Goal: Task Accomplishment & Management: Use online tool/utility

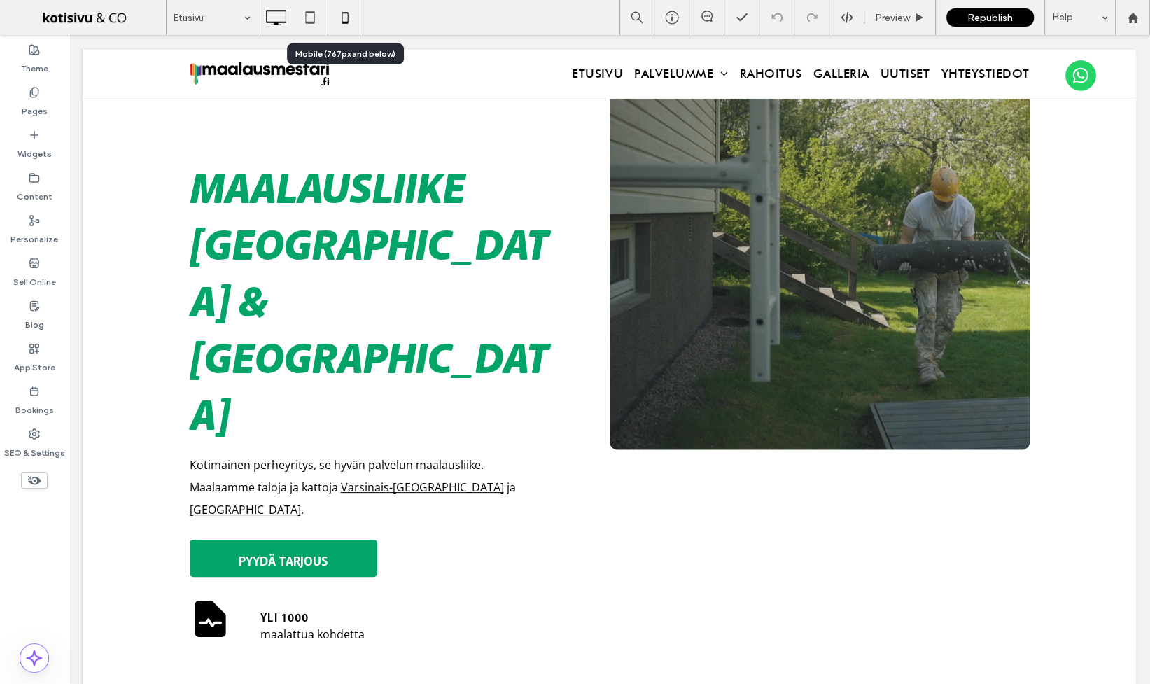
click at [345, 19] on icon at bounding box center [345, 17] width 28 height 28
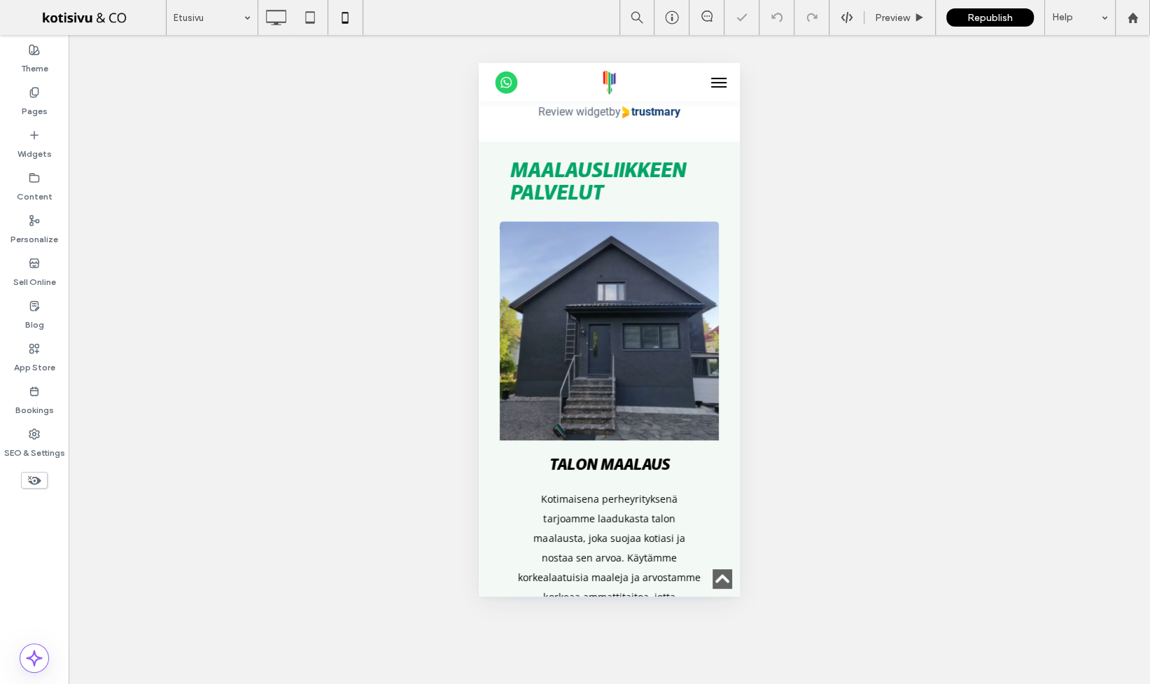
scroll to position [1296, 0]
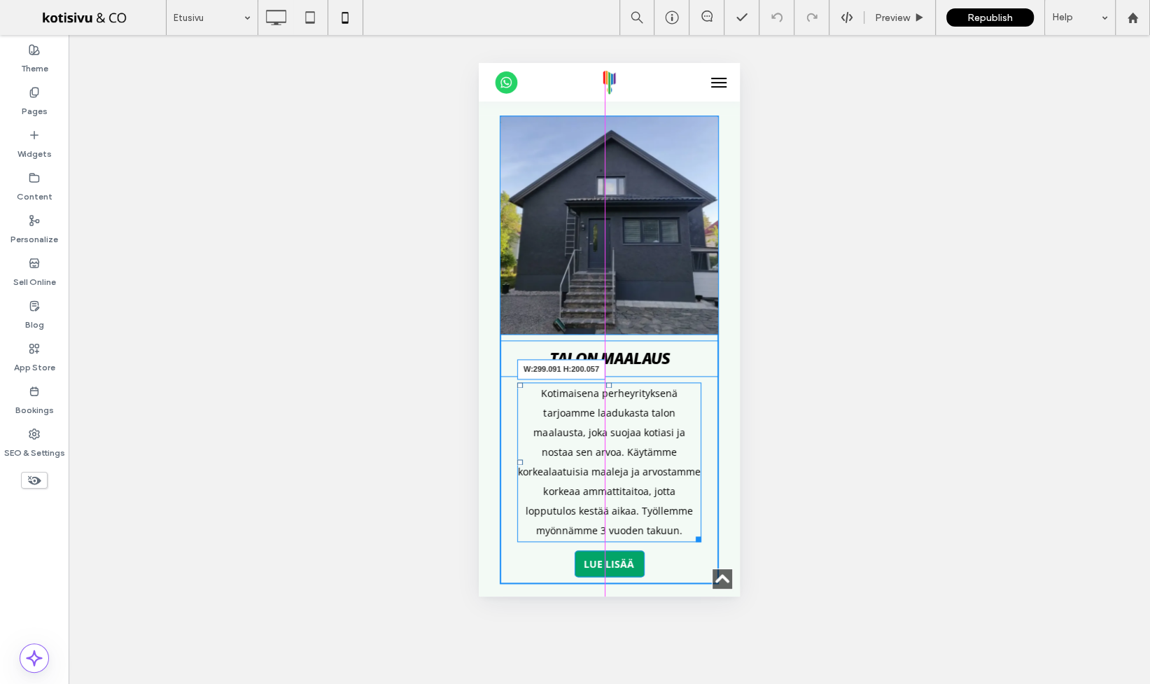
drag, startPoint x: 688, startPoint y: 437, endPoint x: 1185, endPoint y: 497, distance: 500.5
click at [707, 434] on div "Talon maalaus Kotimaisena perheyrityksenä tarjoamme laadukasta talon maalausta,…" at bounding box center [609, 349] width 219 height 468
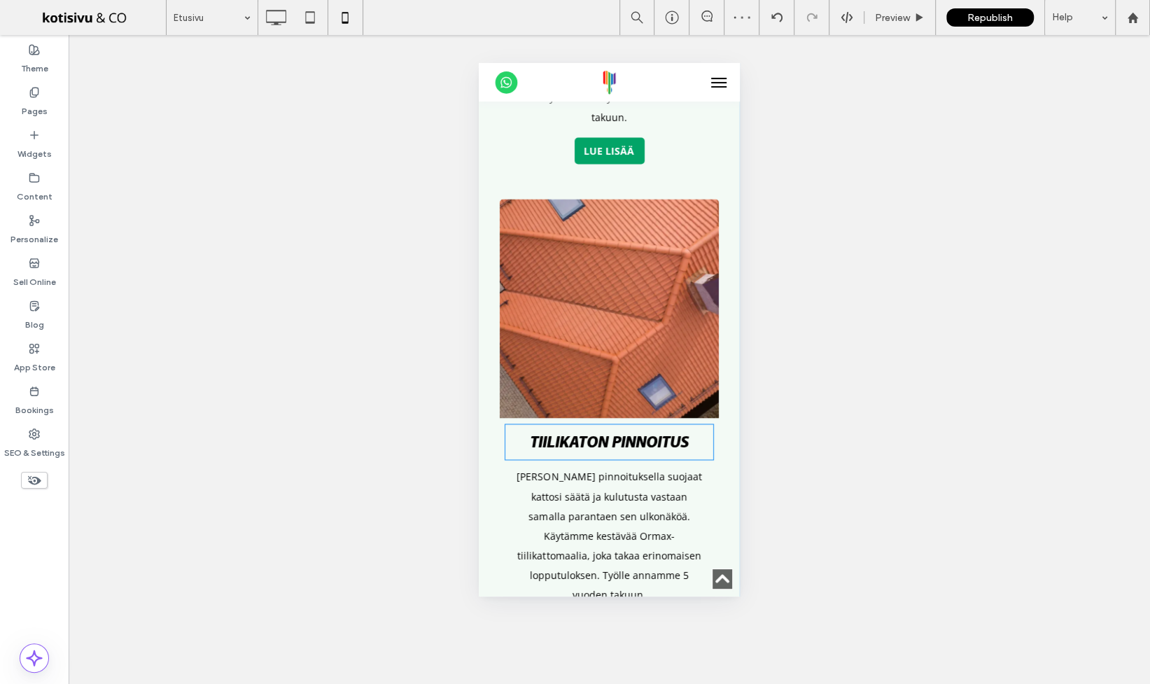
scroll to position [1742, 0]
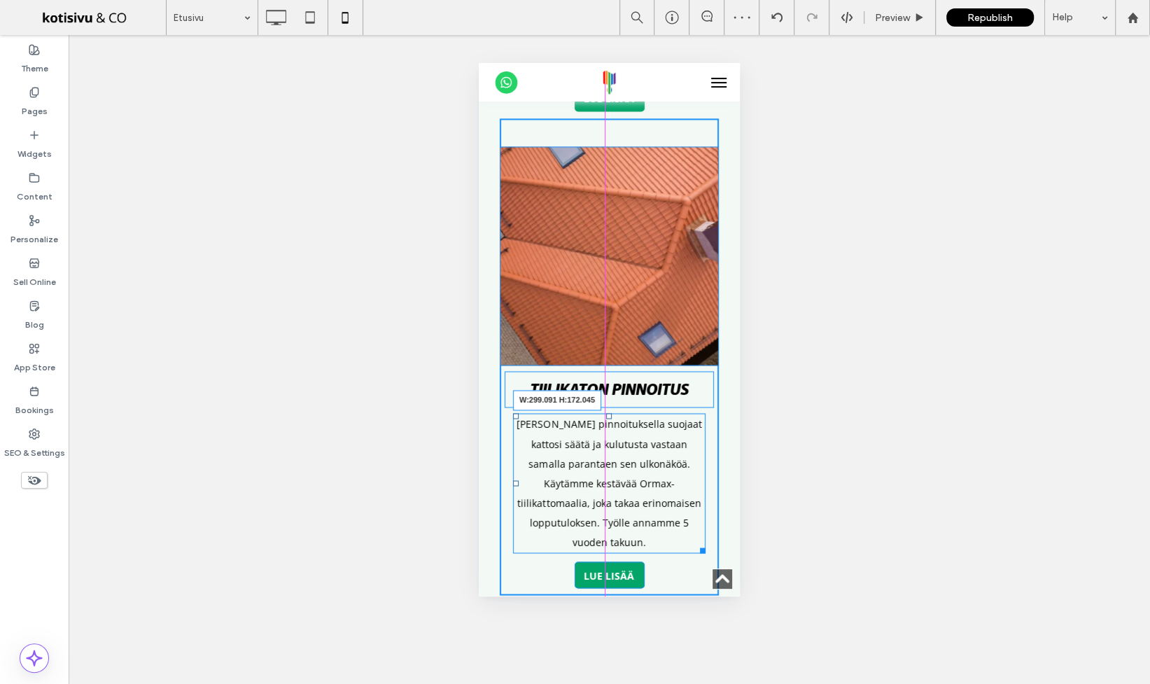
drag, startPoint x: 697, startPoint y: 418, endPoint x: 750, endPoint y: 416, distance: 53.2
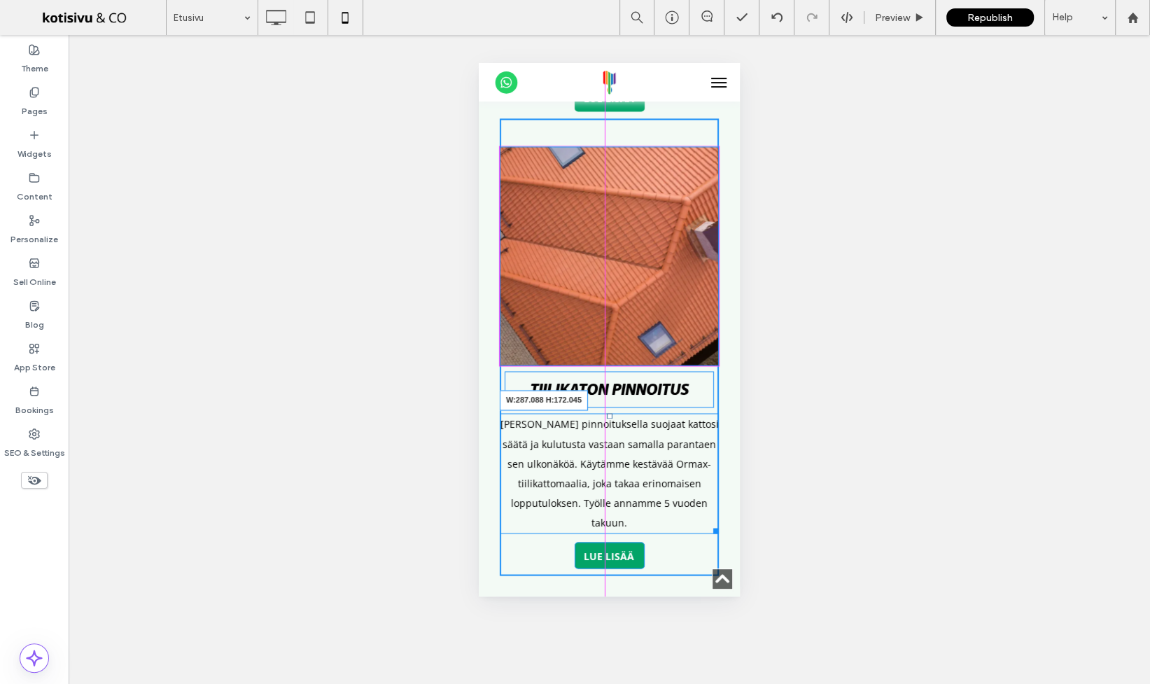
click at [708, 523] on div at bounding box center [713, 528] width 10 height 10
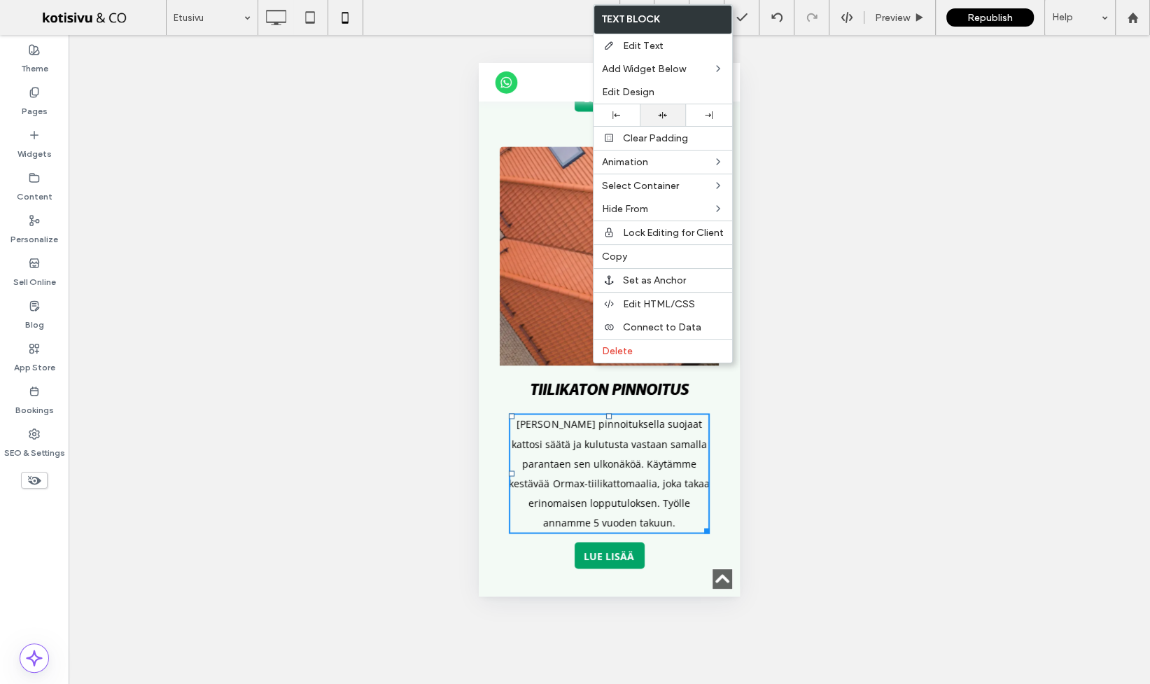
click at [666, 114] on icon at bounding box center [662, 115] width 9 height 9
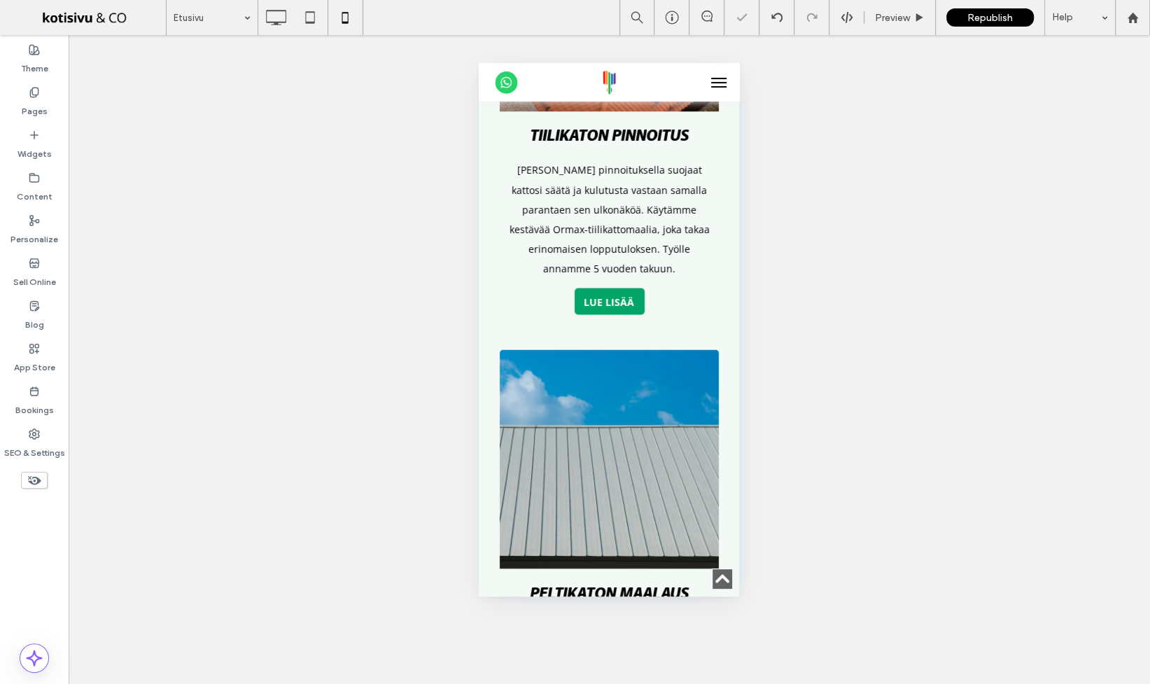
scroll to position [2251, 0]
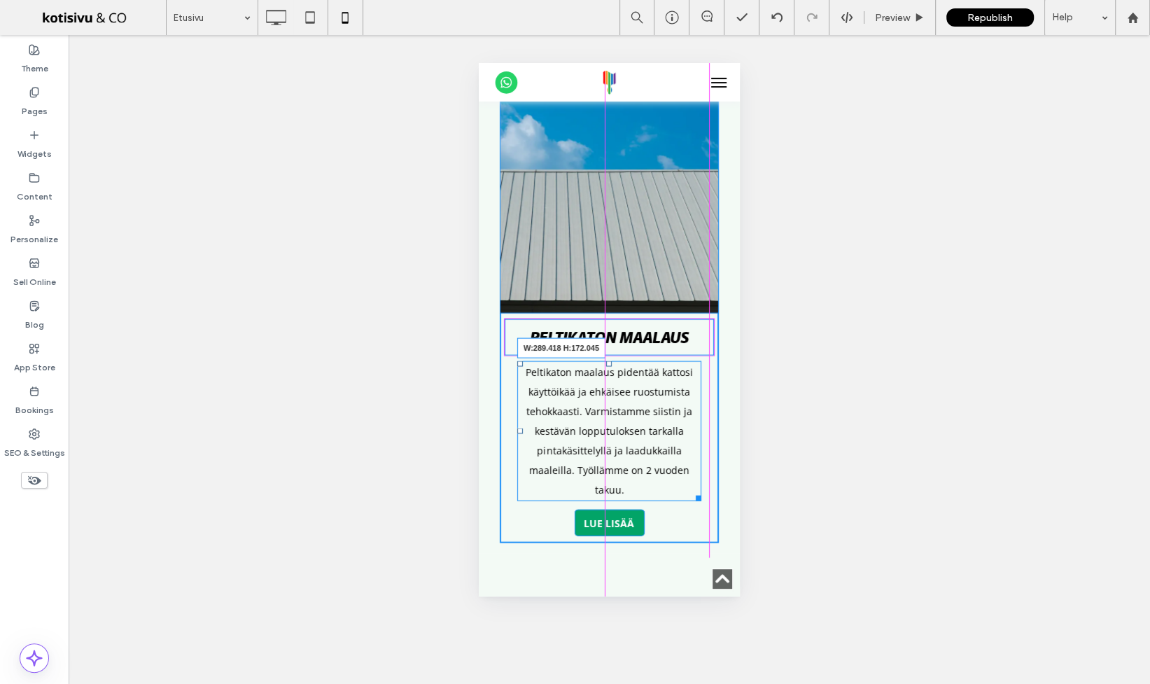
drag, startPoint x: 693, startPoint y: 376, endPoint x: 707, endPoint y: 367, distance: 17.1
click at [707, 367] on div "Peltikaton maalaus Peltikaton maalaus pidentää kattosi käyttöikää ja ehkäisee r…" at bounding box center [609, 304] width 219 height 477
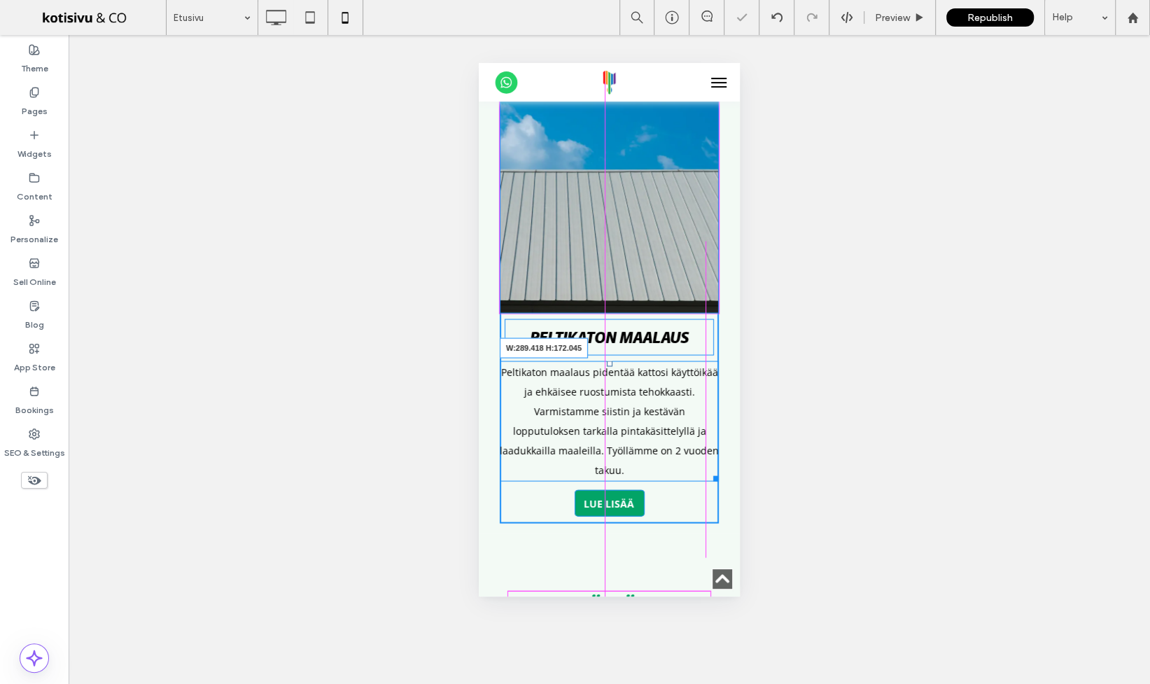
drag, startPoint x: 703, startPoint y: 357, endPoint x: 1177, endPoint y: 418, distance: 478.4
click at [708, 471] on div at bounding box center [713, 476] width 10 height 10
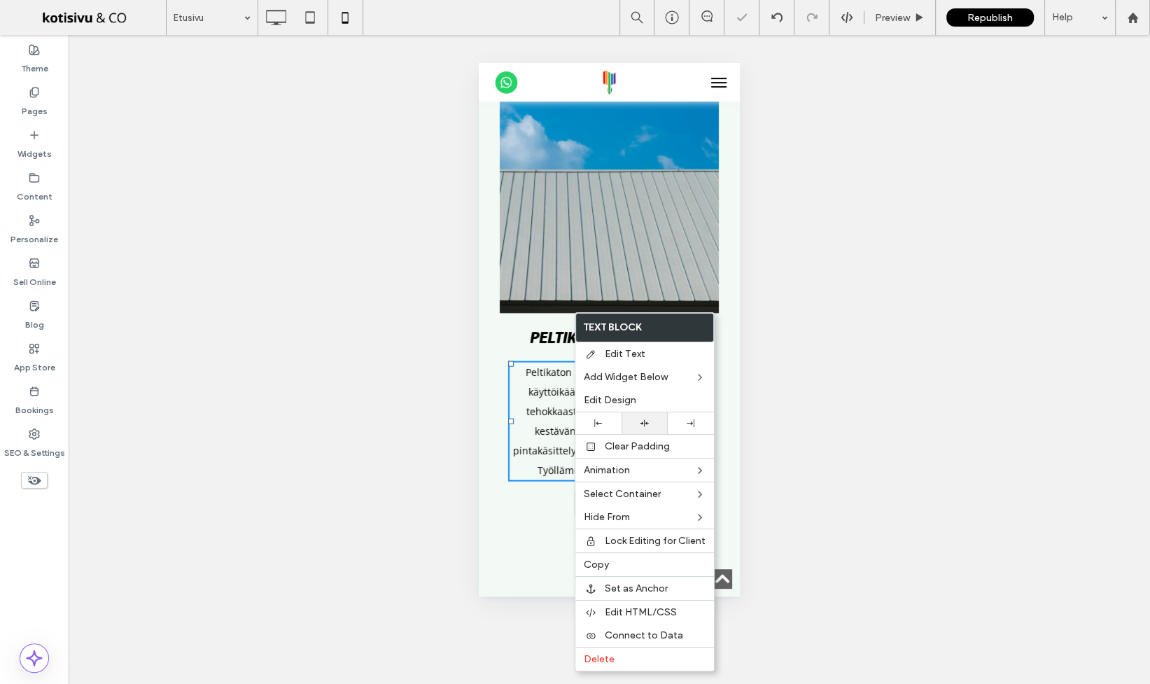
click at [645, 423] on use at bounding box center [644, 423] width 9 height 6
click at [821, 346] on div "Etusivu Preview Republish Help Site Comments Team & Clients Automate new commen…" at bounding box center [575, 342] width 1150 height 684
click at [995, 24] on div "Republish" at bounding box center [989, 17] width 87 height 18
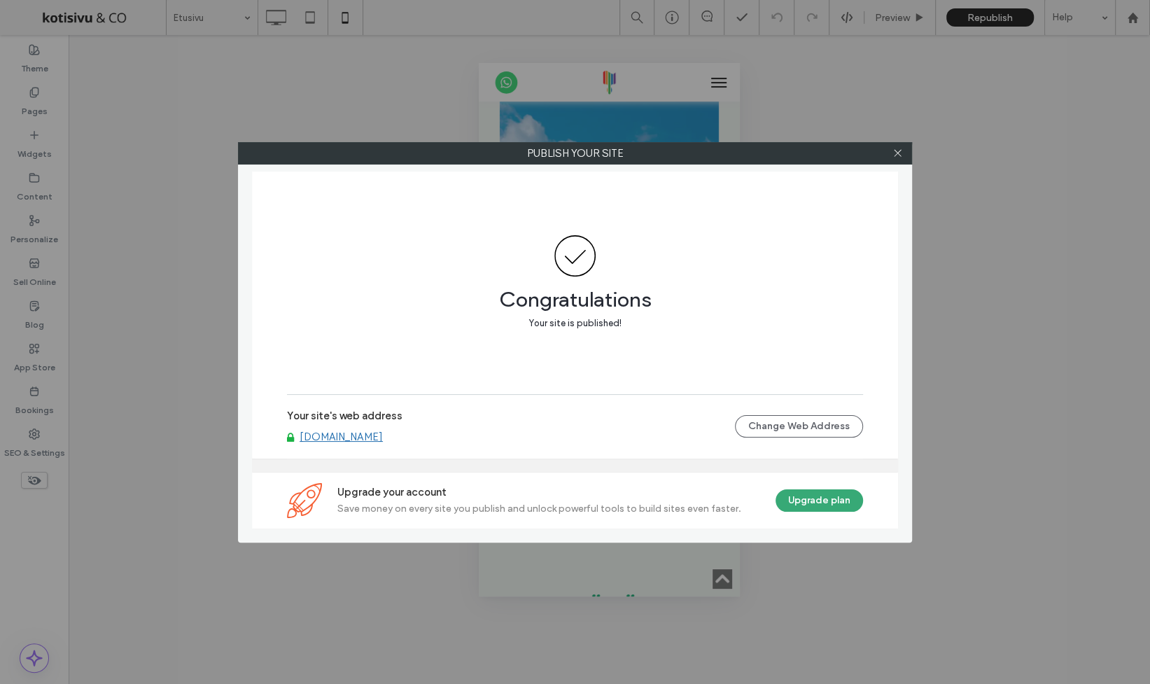
click at [903, 151] on div at bounding box center [897, 153] width 21 height 21
click at [900, 153] on icon at bounding box center [897, 153] width 10 height 10
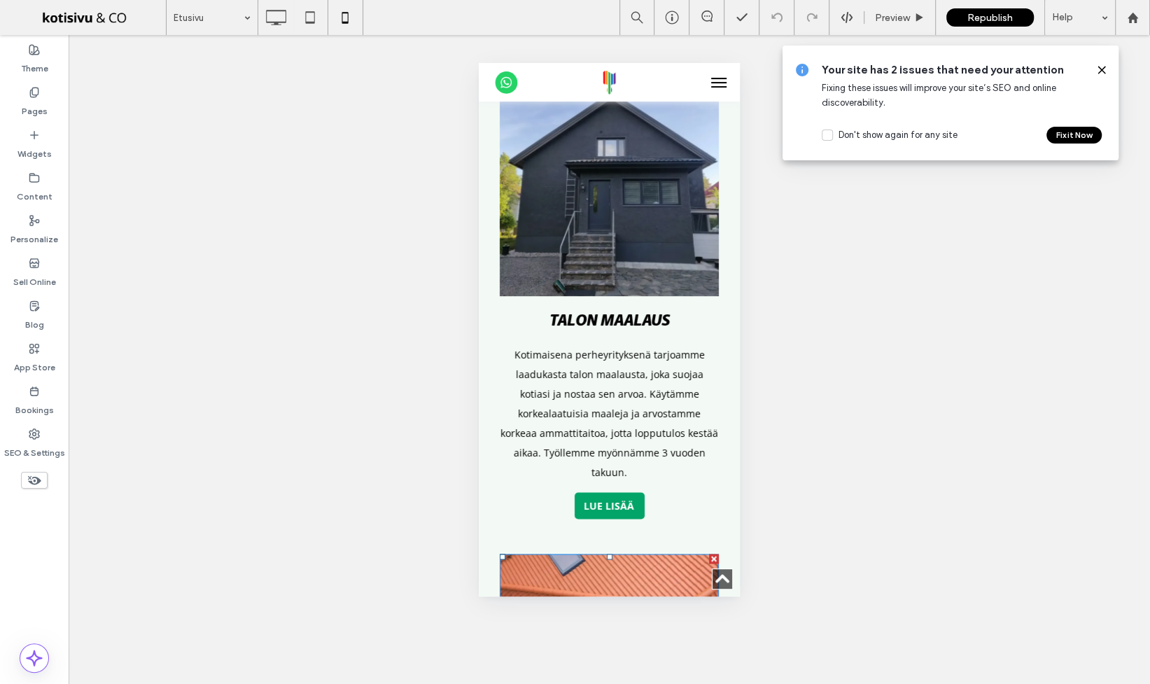
scroll to position [1296, 0]
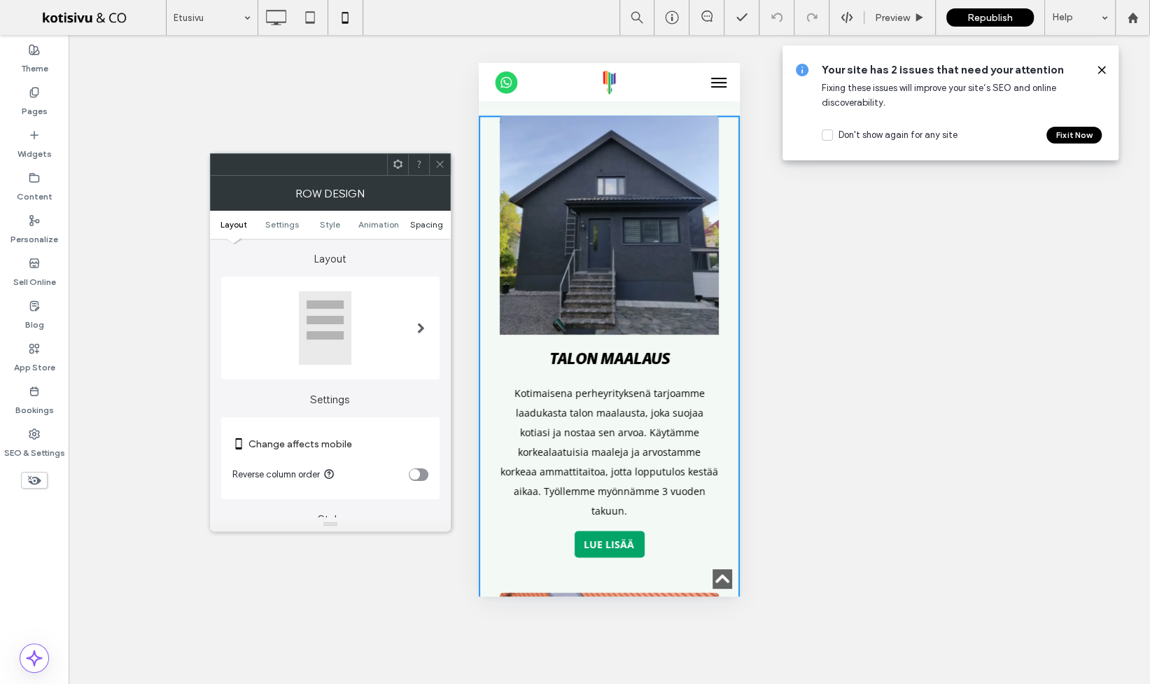
click at [425, 226] on span "Spacing" at bounding box center [426, 224] width 33 height 10
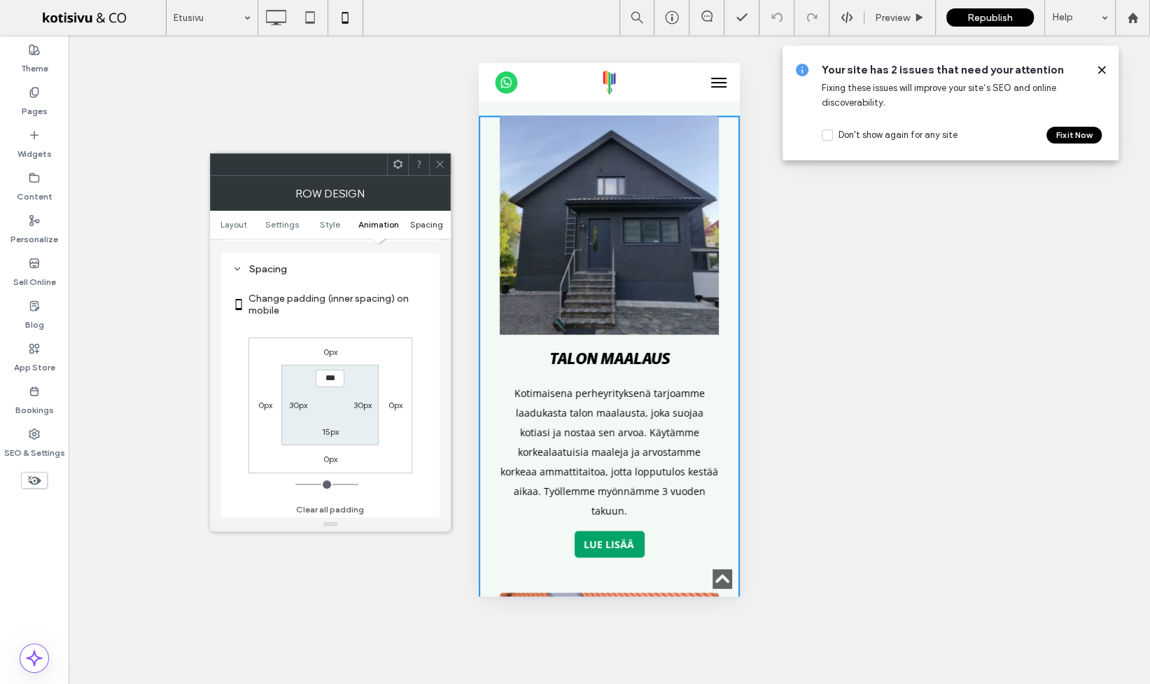
scroll to position [525, 0]
drag, startPoint x: 445, startPoint y: 169, endPoint x: 453, endPoint y: 167, distance: 8.0
click at [448, 169] on div at bounding box center [439, 164] width 21 height 21
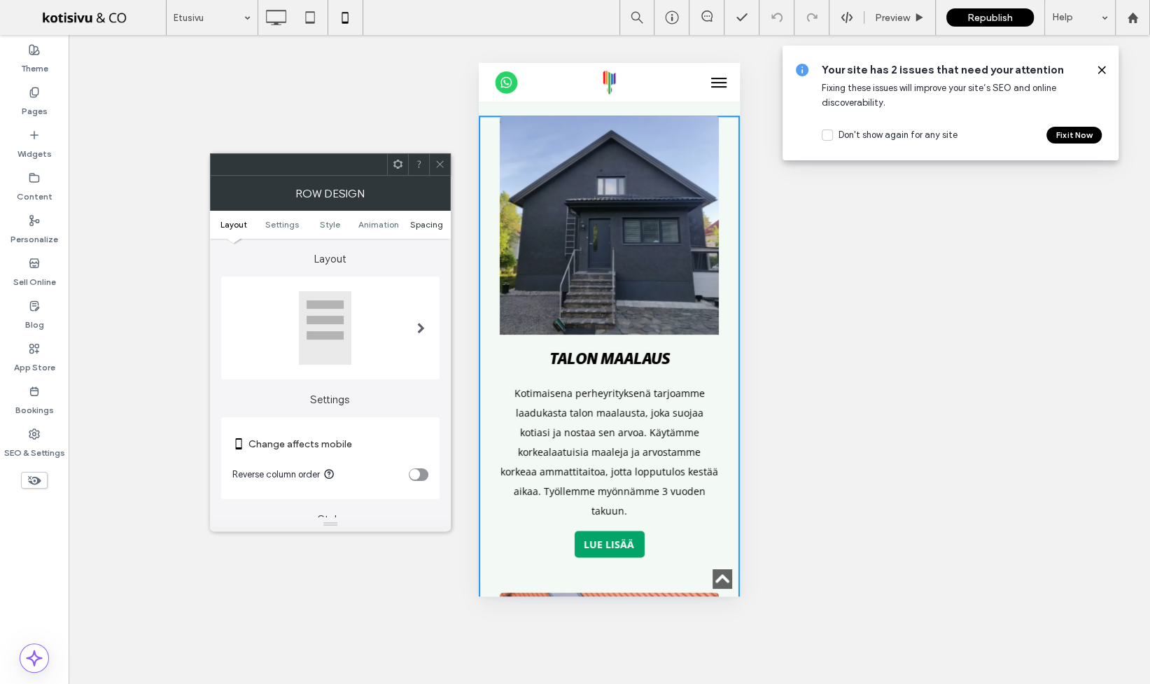
click at [416, 227] on span "Spacing" at bounding box center [426, 224] width 33 height 10
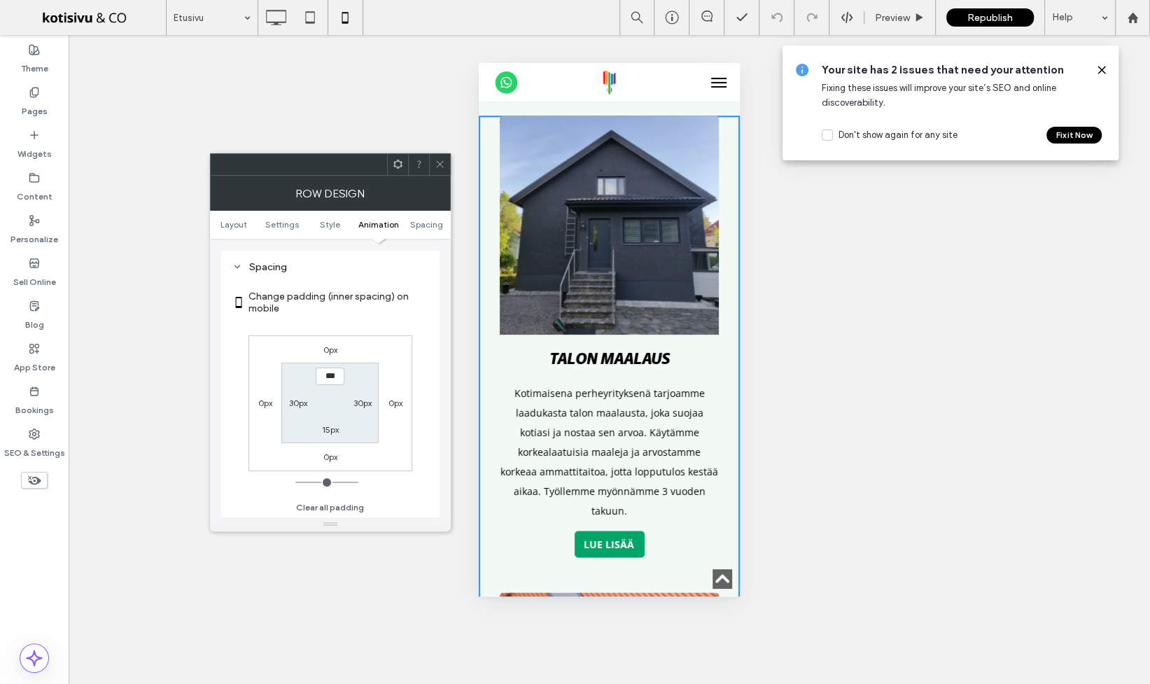
click at [442, 168] on icon at bounding box center [440, 164] width 10 height 10
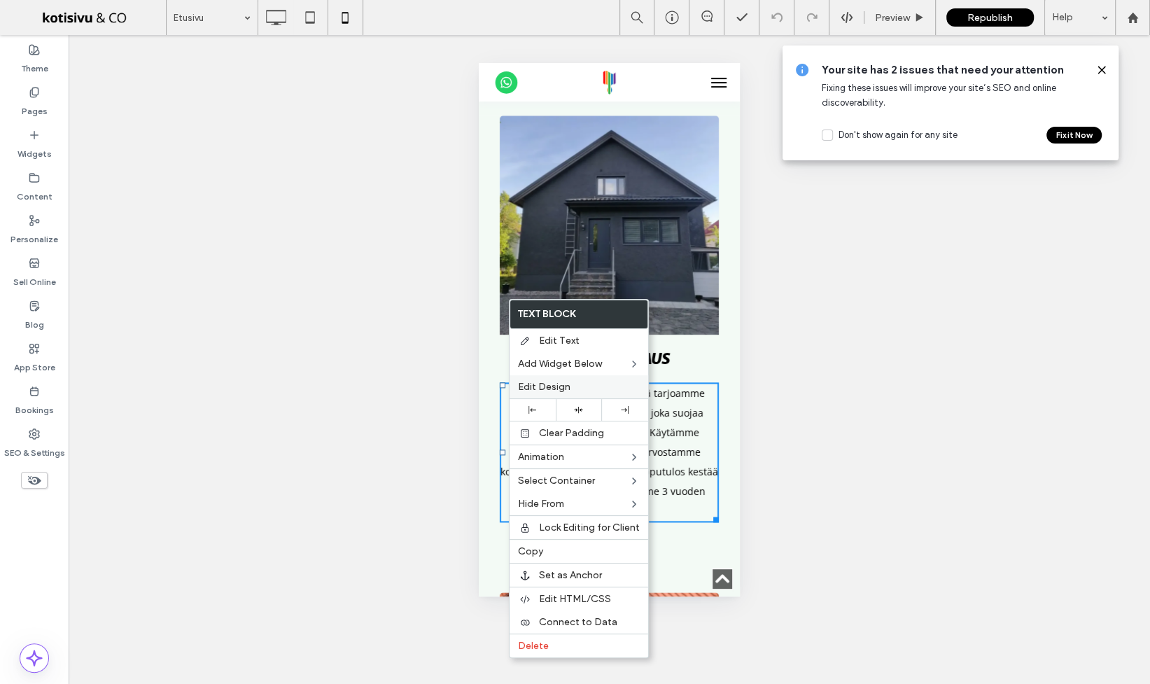
click at [550, 381] on span "Edit Design" at bounding box center [544, 387] width 52 height 12
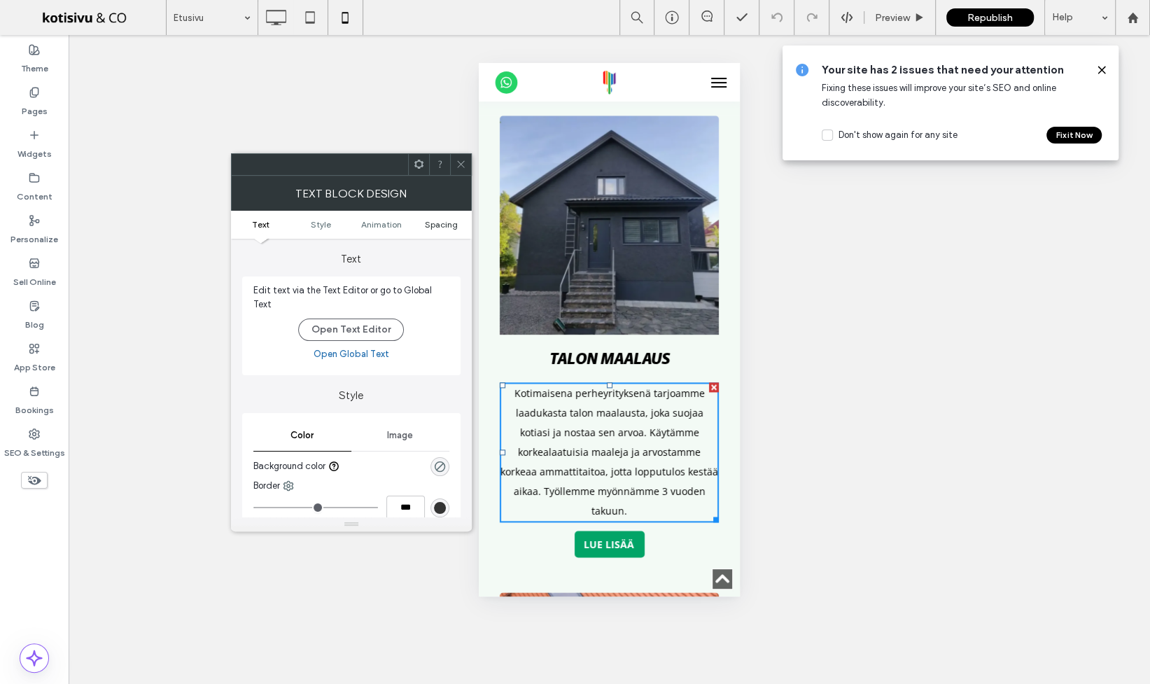
click at [437, 224] on span "Spacing" at bounding box center [441, 224] width 33 height 10
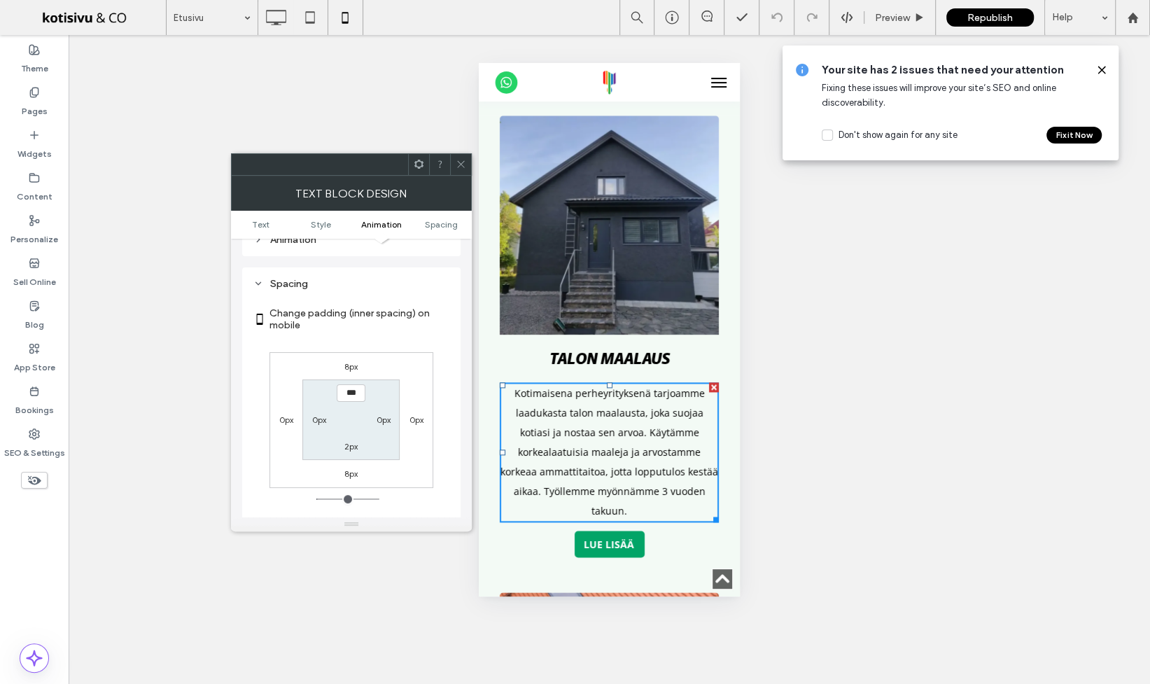
scroll to position [383, 0]
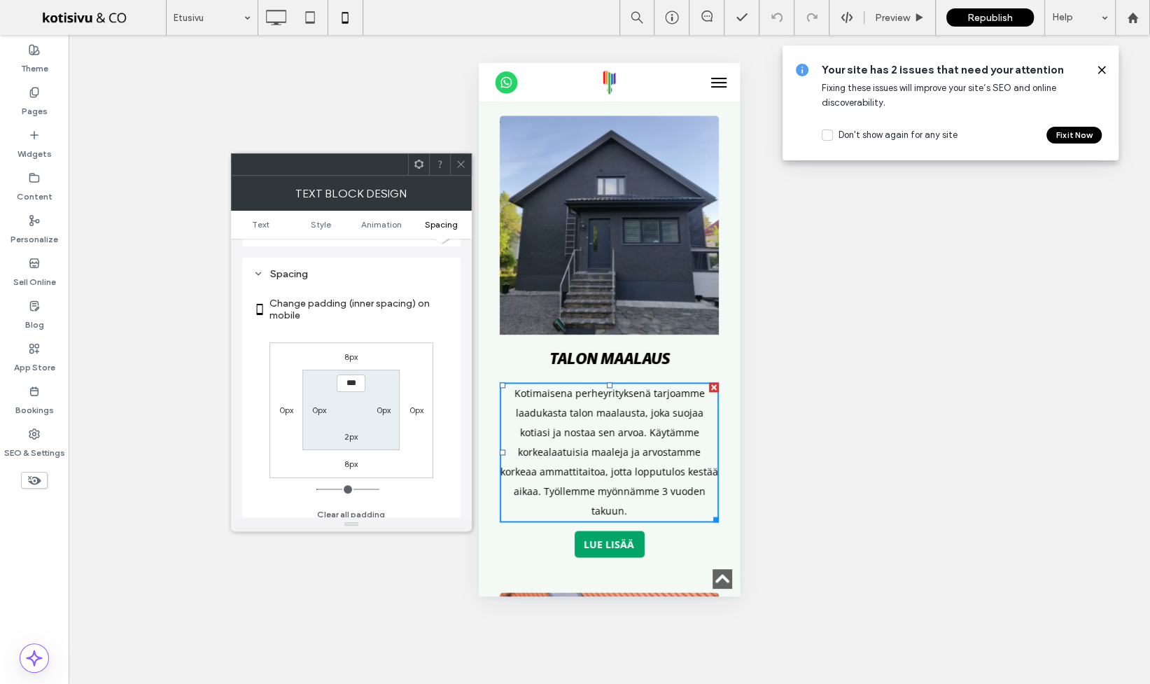
drag, startPoint x: 456, startPoint y: 158, endPoint x: 477, endPoint y: 174, distance: 25.5
click at [457, 159] on icon at bounding box center [461, 164] width 10 height 10
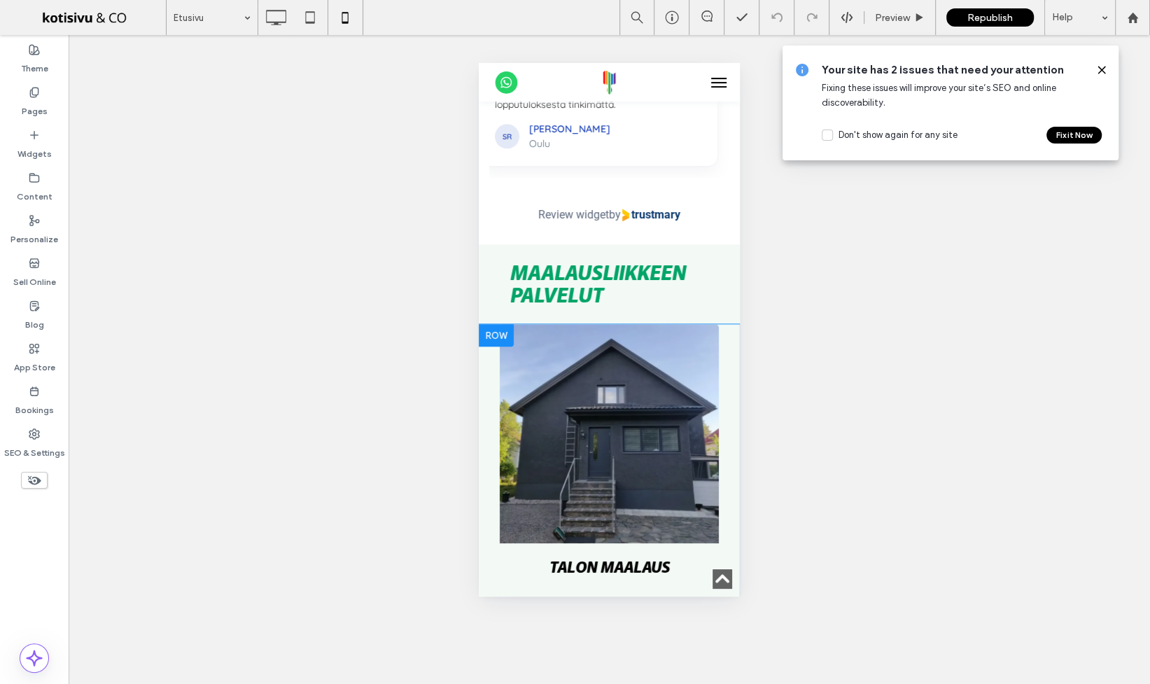
scroll to position [1042, 0]
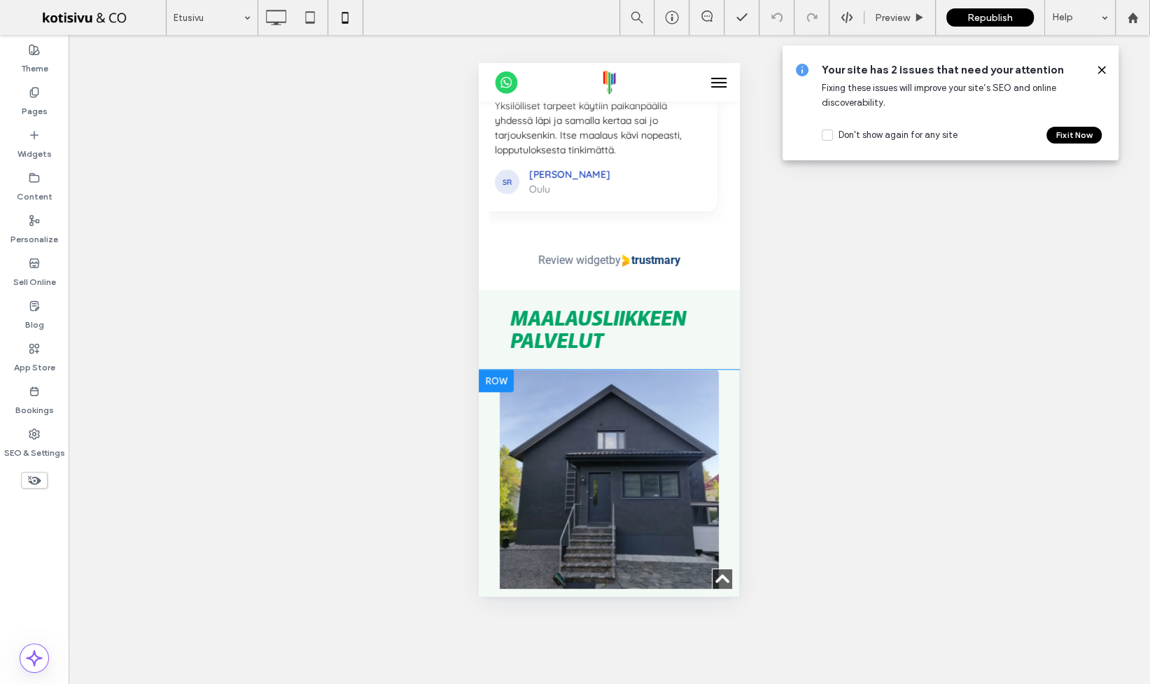
click at [492, 369] on div at bounding box center [496, 380] width 35 height 22
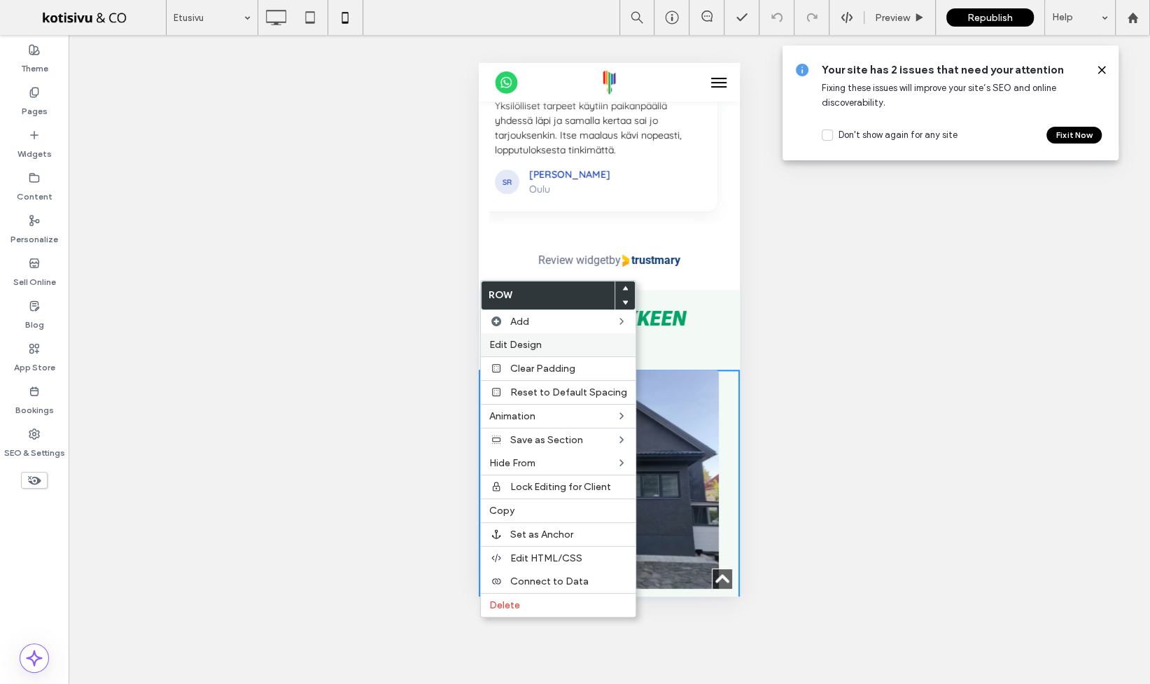
click at [511, 341] on span "Edit Design" at bounding box center [515, 345] width 52 height 12
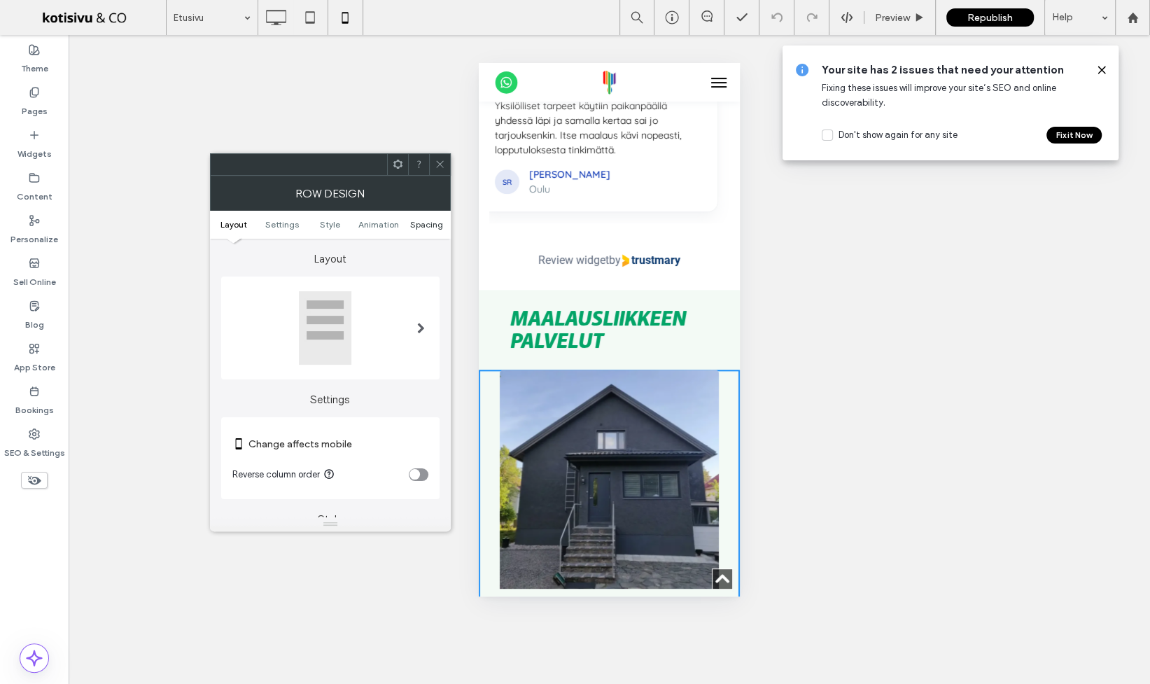
click at [420, 223] on span "Spacing" at bounding box center [426, 224] width 33 height 10
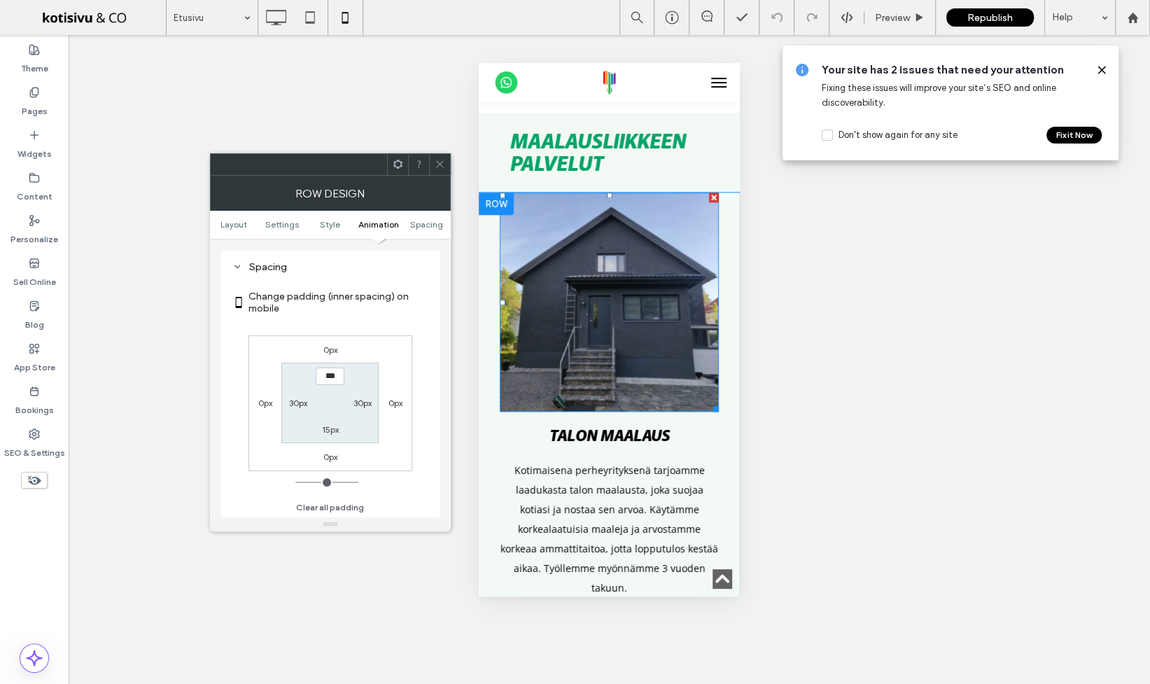
scroll to position [1232, 0]
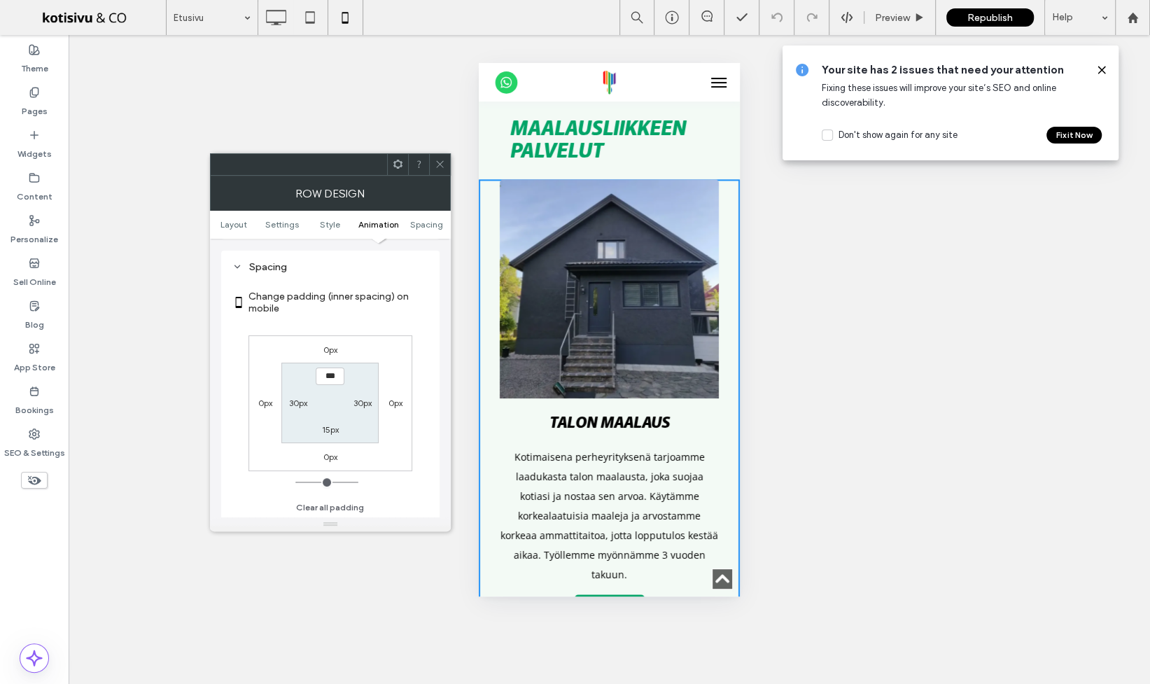
click at [440, 163] on use at bounding box center [439, 164] width 7 height 7
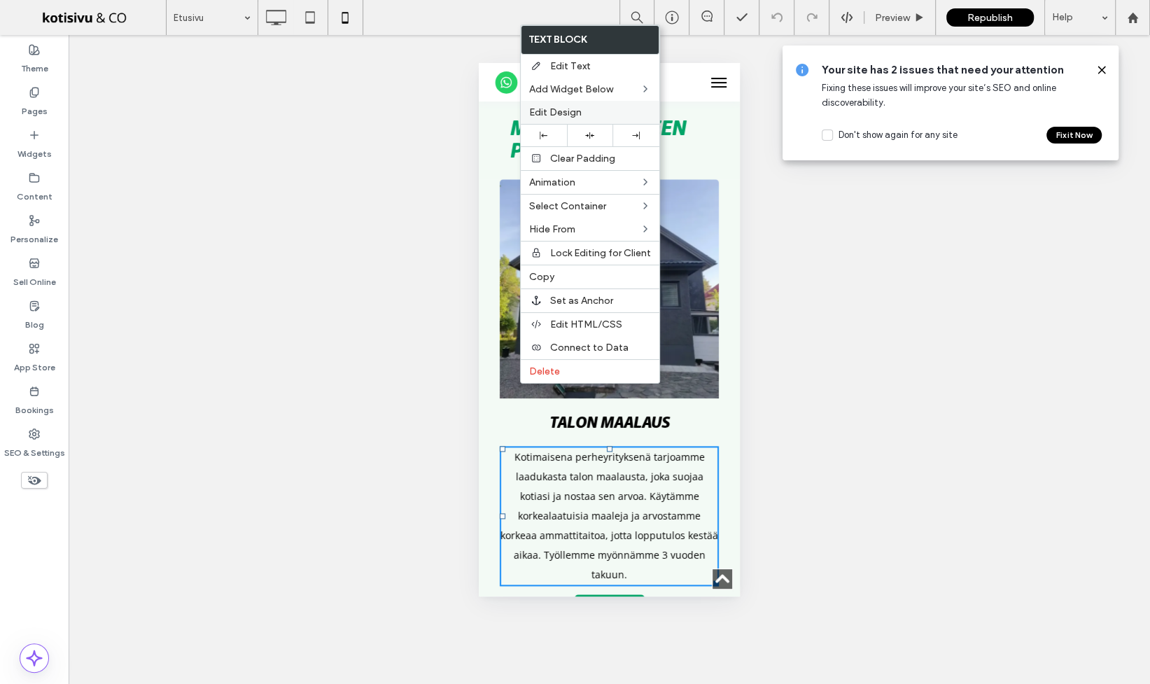
click at [563, 118] on span "Edit Design" at bounding box center [555, 112] width 52 height 12
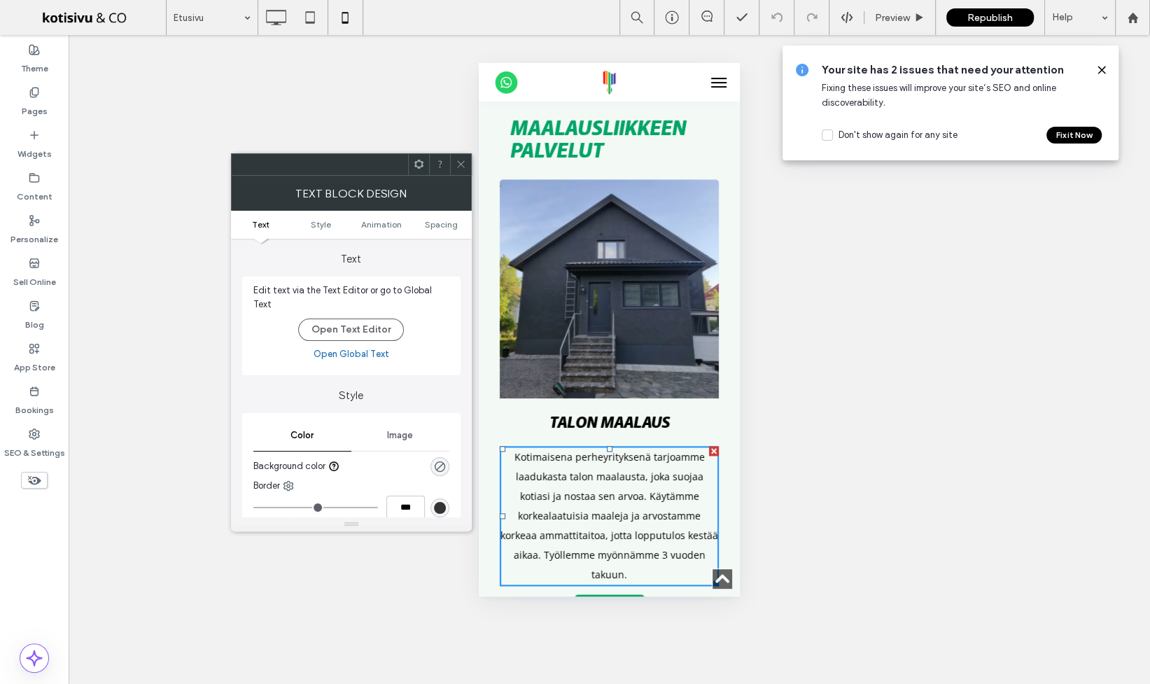
click at [435, 237] on ul "Text Style Animation Spacing" at bounding box center [351, 225] width 241 height 28
click at [439, 232] on ul "Text Style Animation Spacing" at bounding box center [351, 225] width 241 height 28
click at [441, 225] on span "Spacing" at bounding box center [441, 224] width 33 height 10
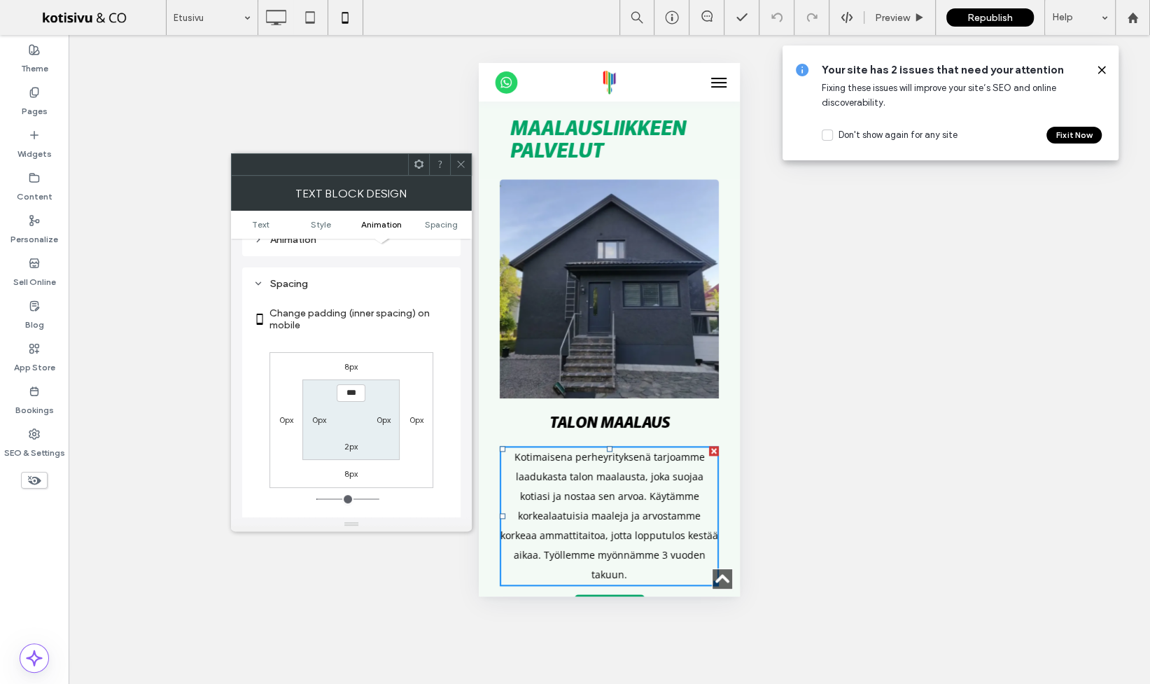
scroll to position [383, 0]
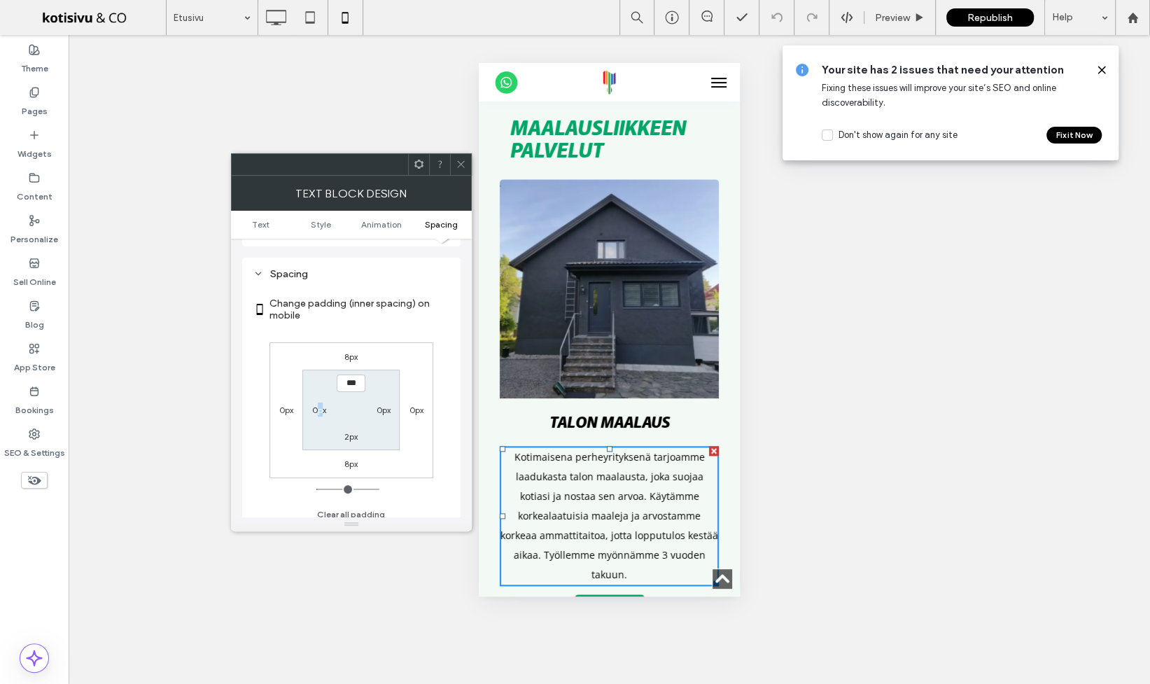
click at [319, 404] on label "0px" at bounding box center [319, 409] width 14 height 10
type input "*"
type input "**"
type input "****"
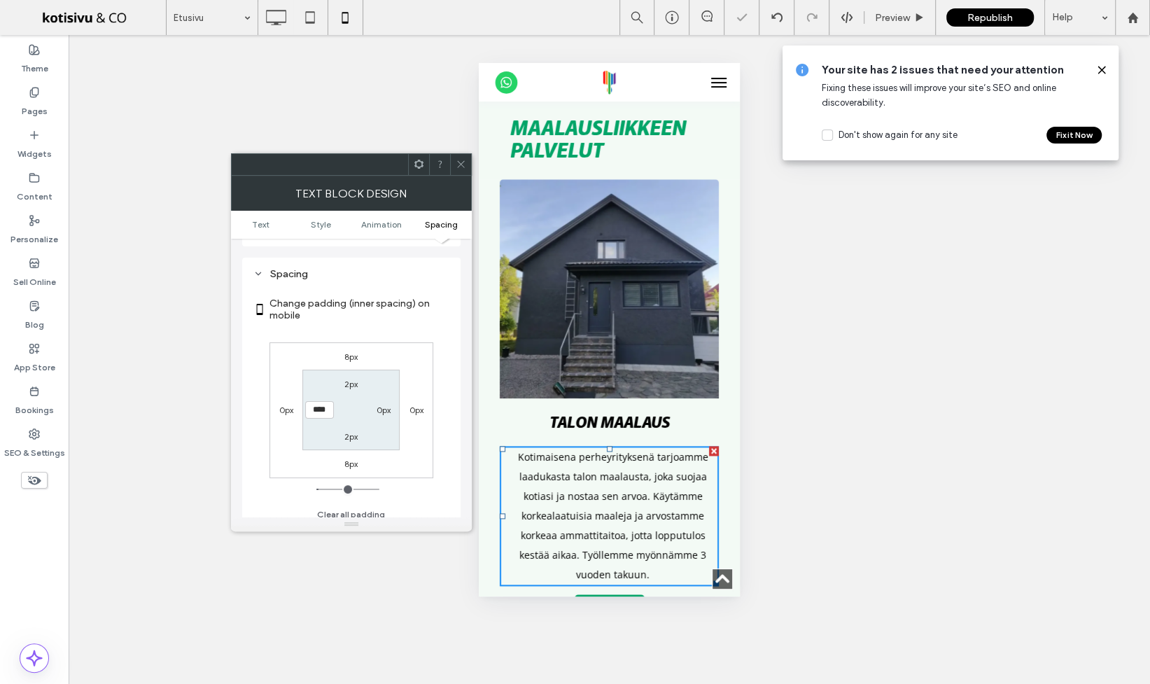
click at [374, 404] on div "0px" at bounding box center [383, 409] width 32 height 14
click at [376, 404] on label "0px" at bounding box center [383, 409] width 14 height 10
type input "*"
type input "**"
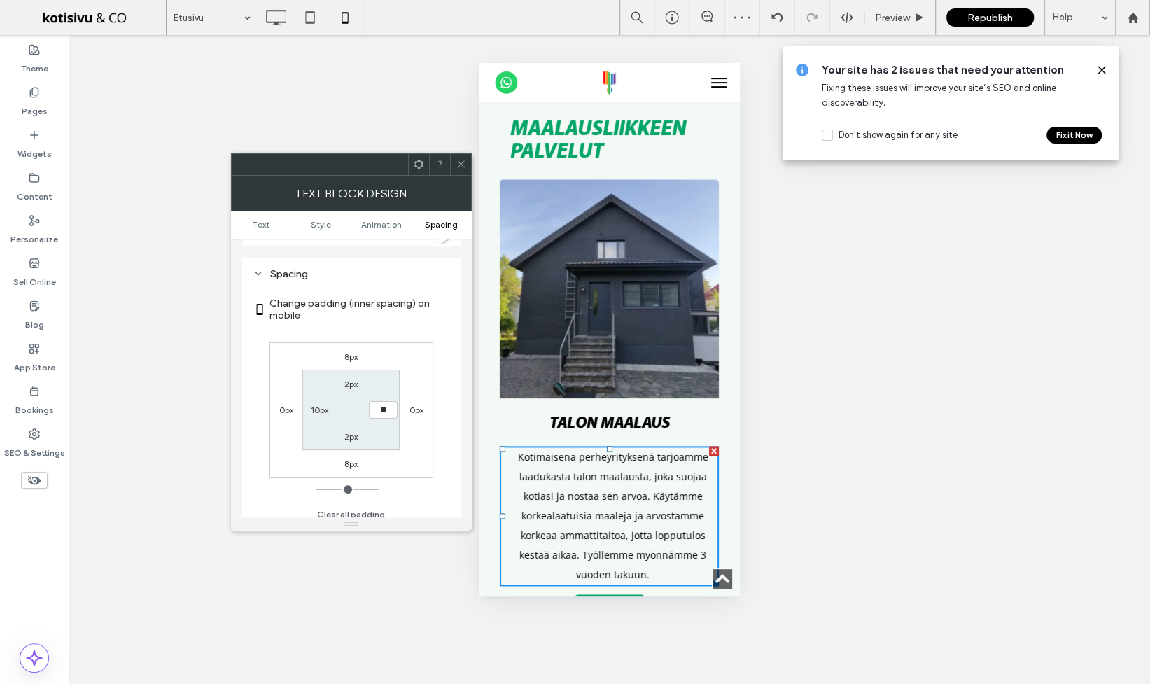
type input "****"
click at [456, 160] on icon at bounding box center [461, 164] width 10 height 10
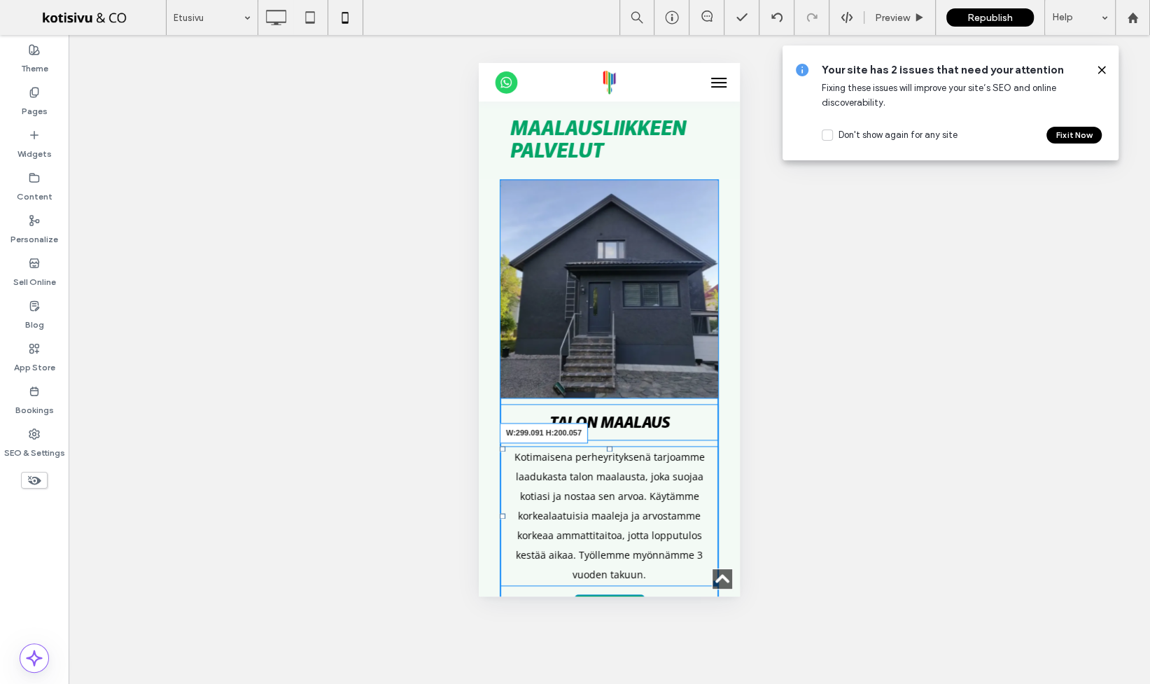
drag, startPoint x: 703, startPoint y: 477, endPoint x: 1203, endPoint y: 540, distance: 503.6
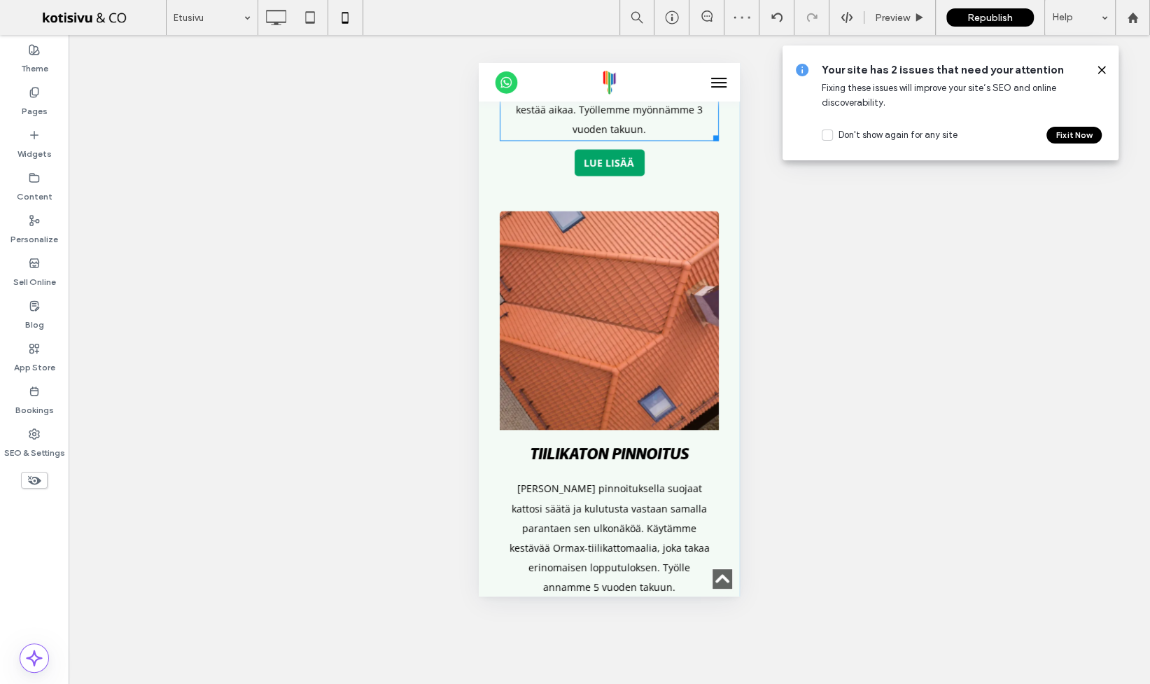
scroll to position [1678, 0]
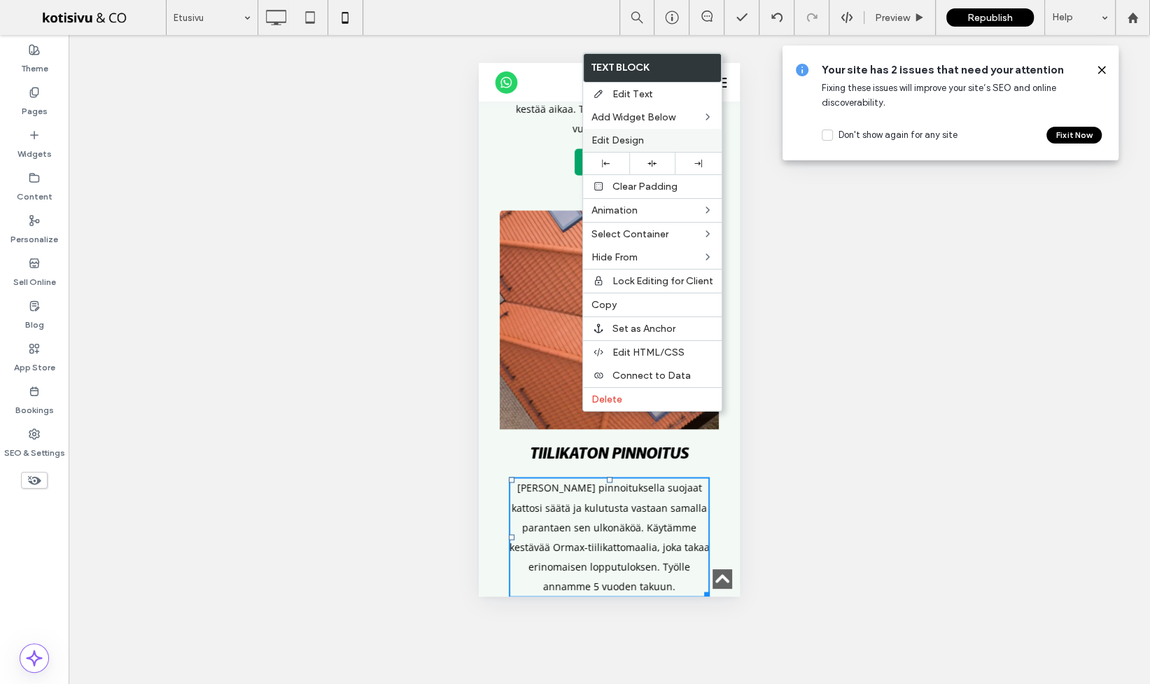
click at [621, 134] on span "Edit Design" at bounding box center [617, 140] width 52 height 12
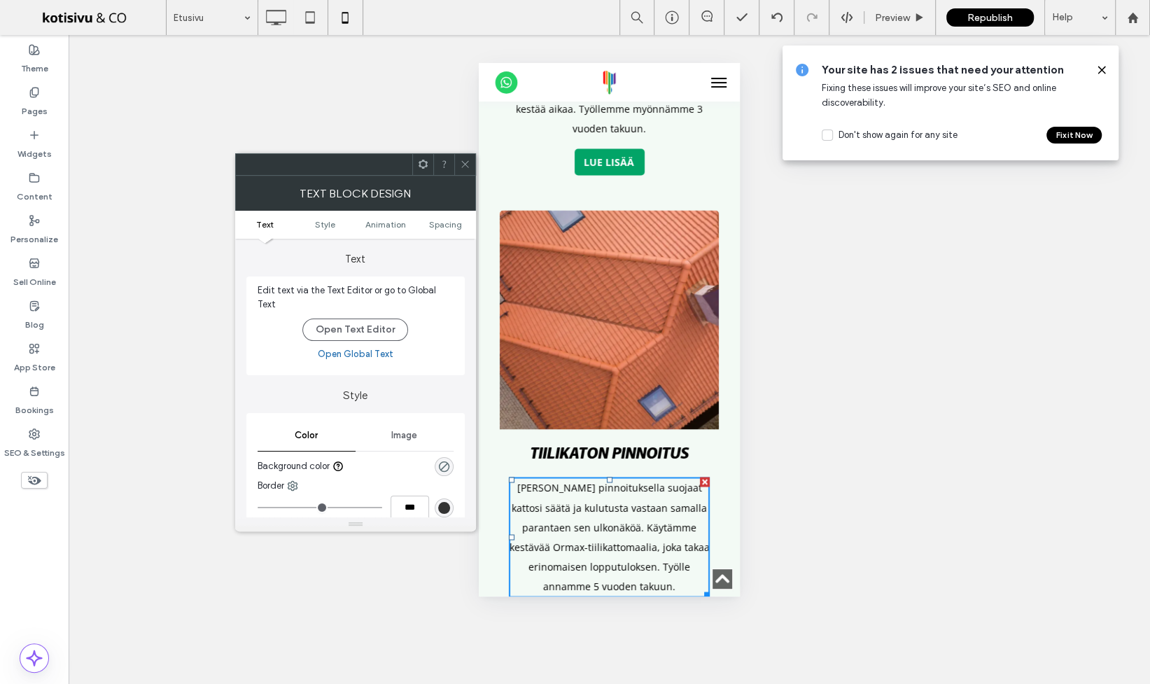
click at [430, 235] on ul "Text Style Animation Spacing" at bounding box center [355, 225] width 241 height 28
click at [435, 232] on ul "Text Style Animation Spacing" at bounding box center [355, 225] width 241 height 28
click at [446, 221] on span "Spacing" at bounding box center [445, 224] width 33 height 10
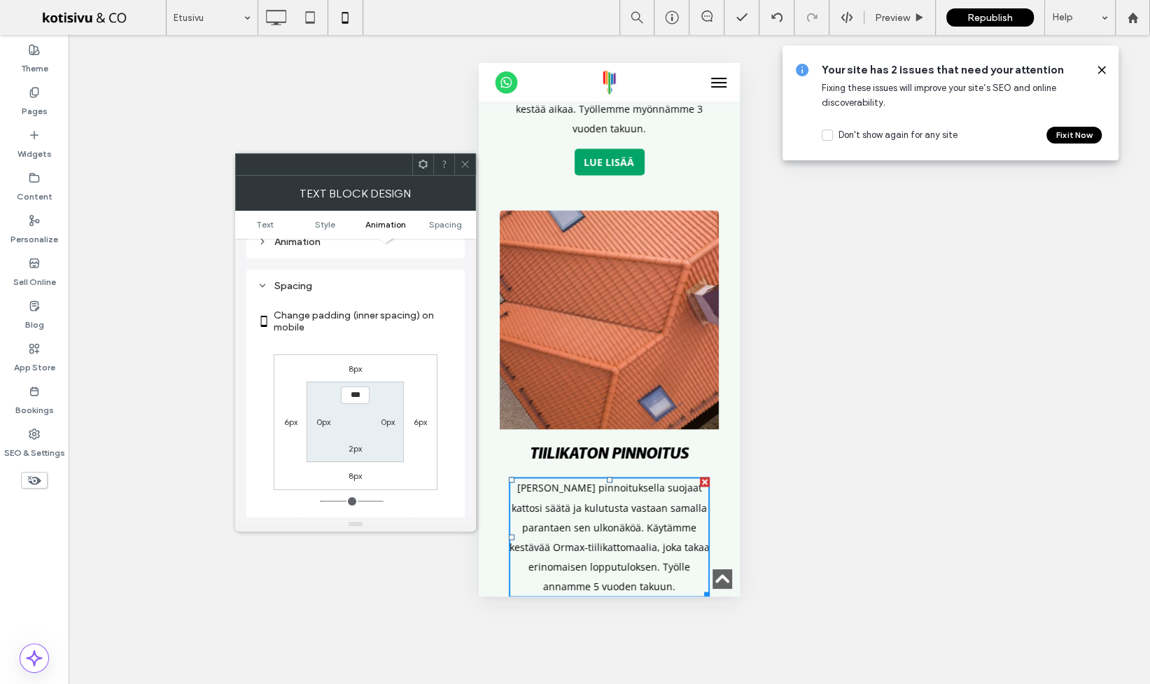
scroll to position [383, 0]
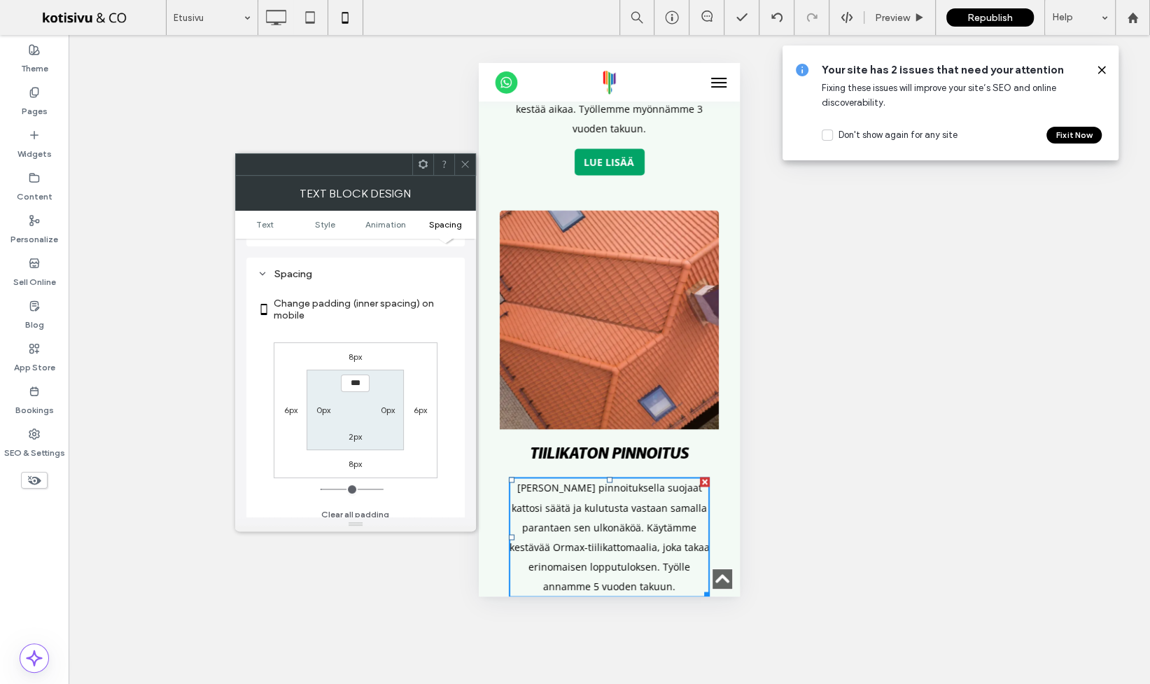
click at [326, 404] on label "0px" at bounding box center [323, 409] width 14 height 10
click at [280, 409] on div "8px 6px 8px 6px 2px 0px 2px ***" at bounding box center [356, 410] width 164 height 136
click at [289, 407] on div "6px" at bounding box center [290, 409] width 13 height 14
click at [291, 406] on label "6px" at bounding box center [290, 409] width 13 height 10
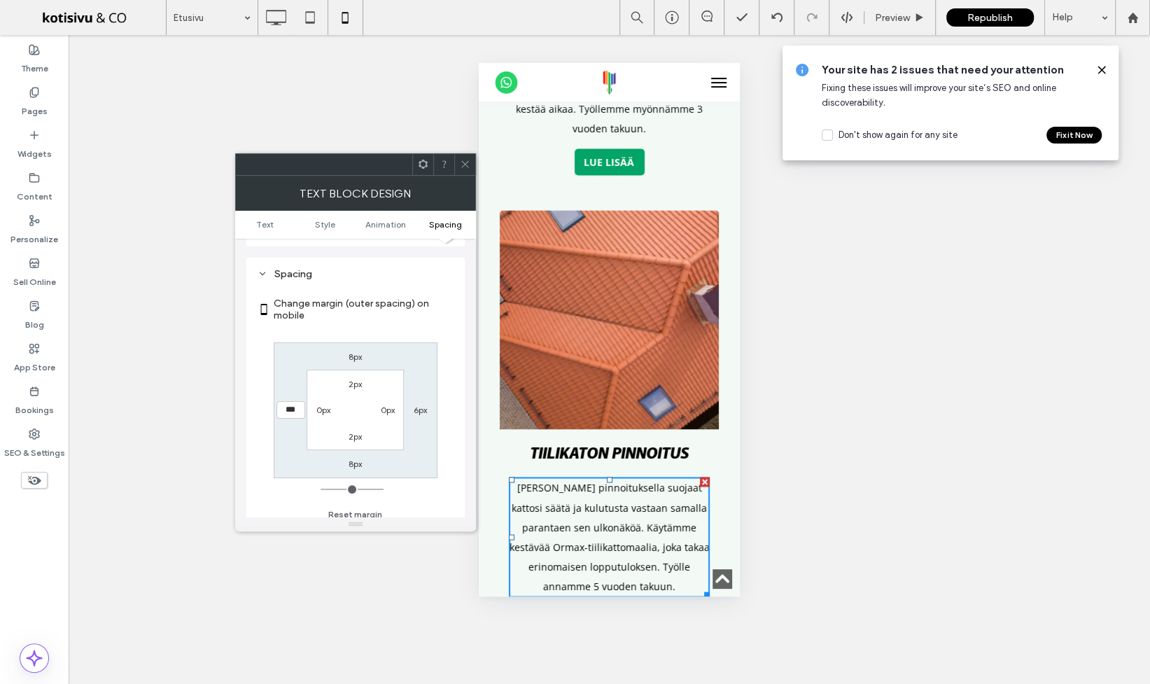
type input "*"
type input "***"
click at [416, 404] on label "6px" at bounding box center [420, 409] width 13 height 10
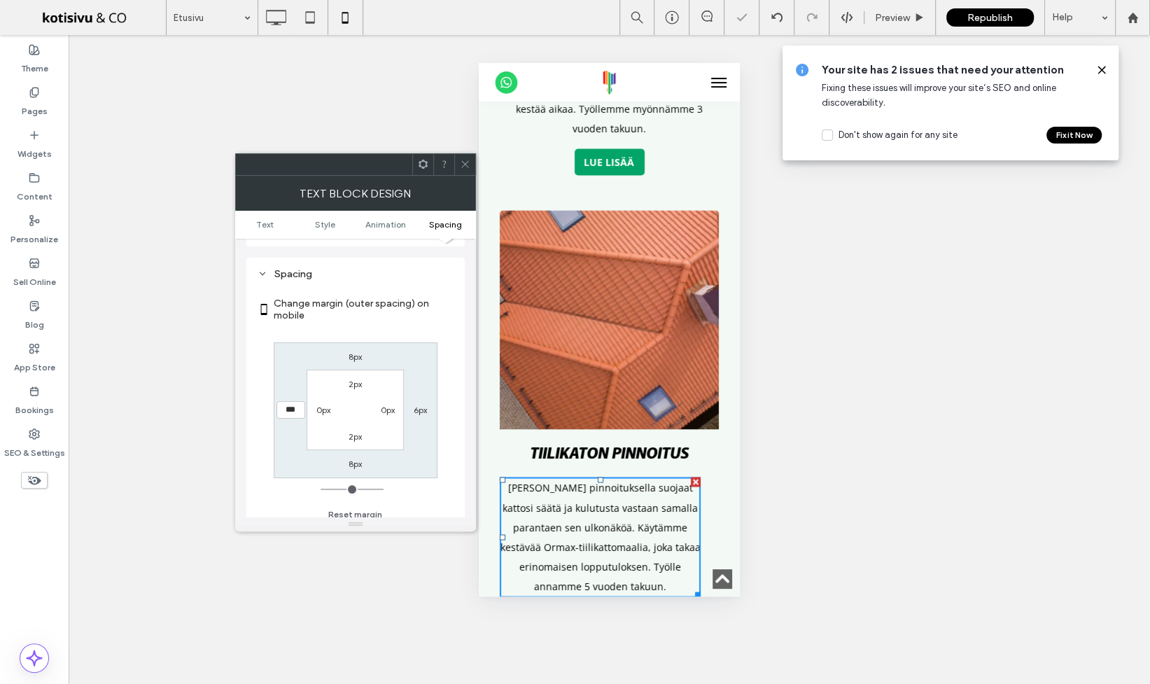
type input "*"
type input "***"
click at [323, 404] on label "0px" at bounding box center [323, 409] width 14 height 10
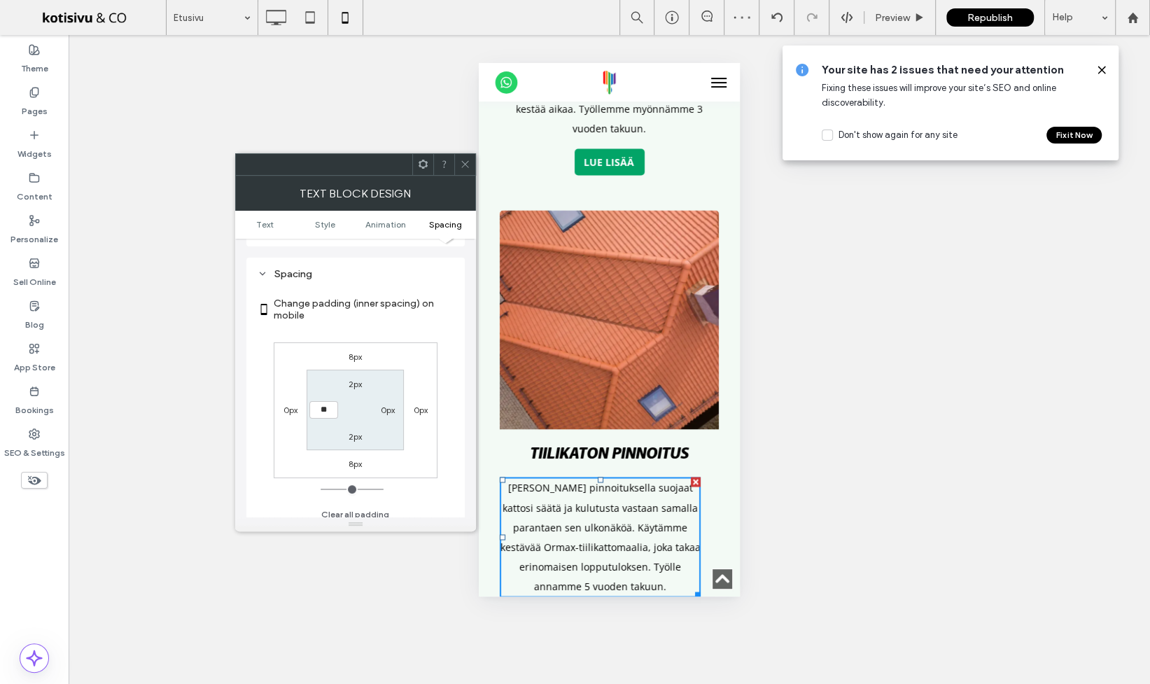
type input "**"
type input "****"
click at [383, 404] on label "0px" at bounding box center [388, 409] width 14 height 10
type input "*"
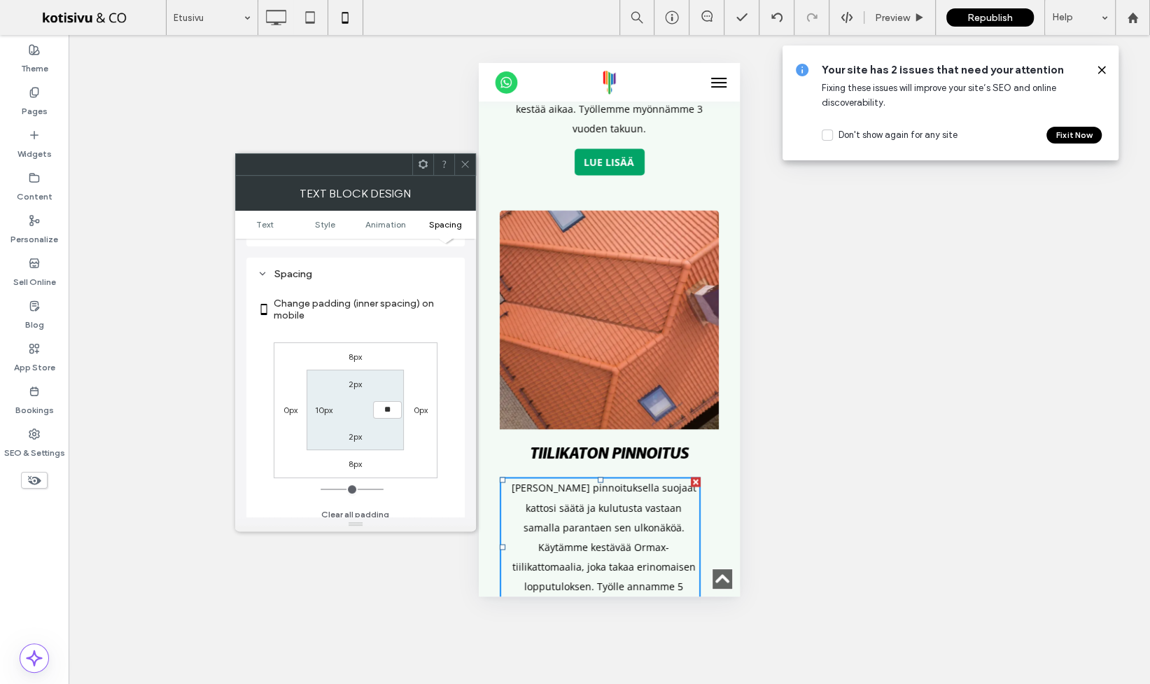
type input "**"
type input "****"
click at [470, 166] on div at bounding box center [464, 164] width 21 height 21
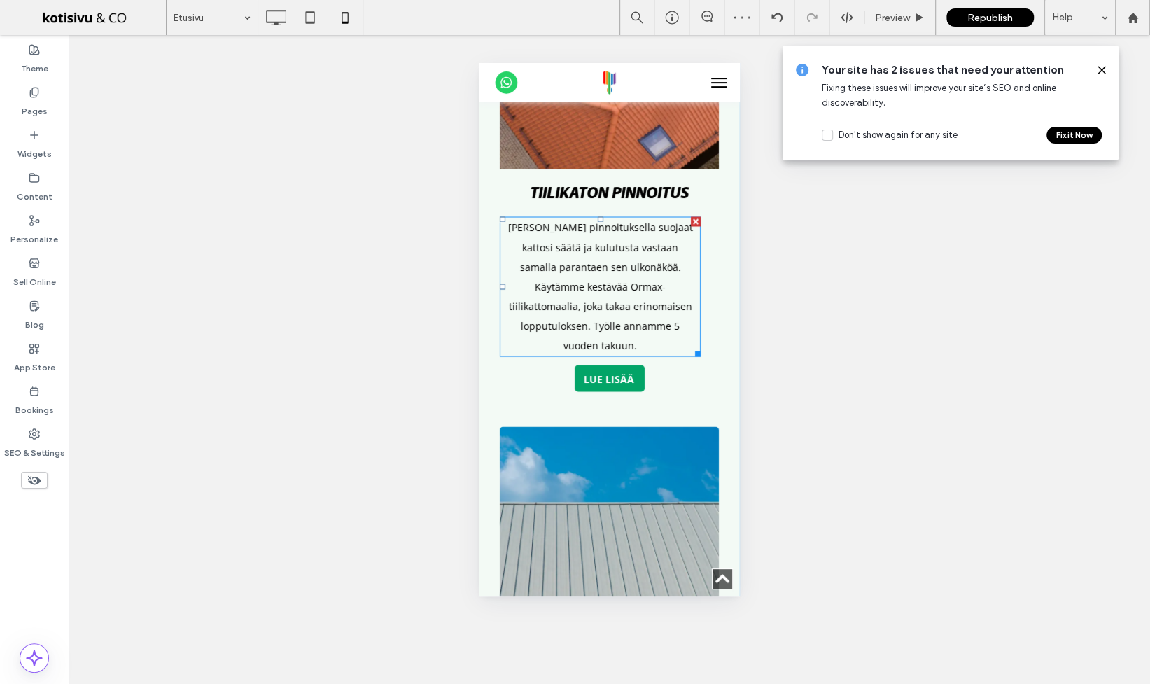
scroll to position [2187, 0]
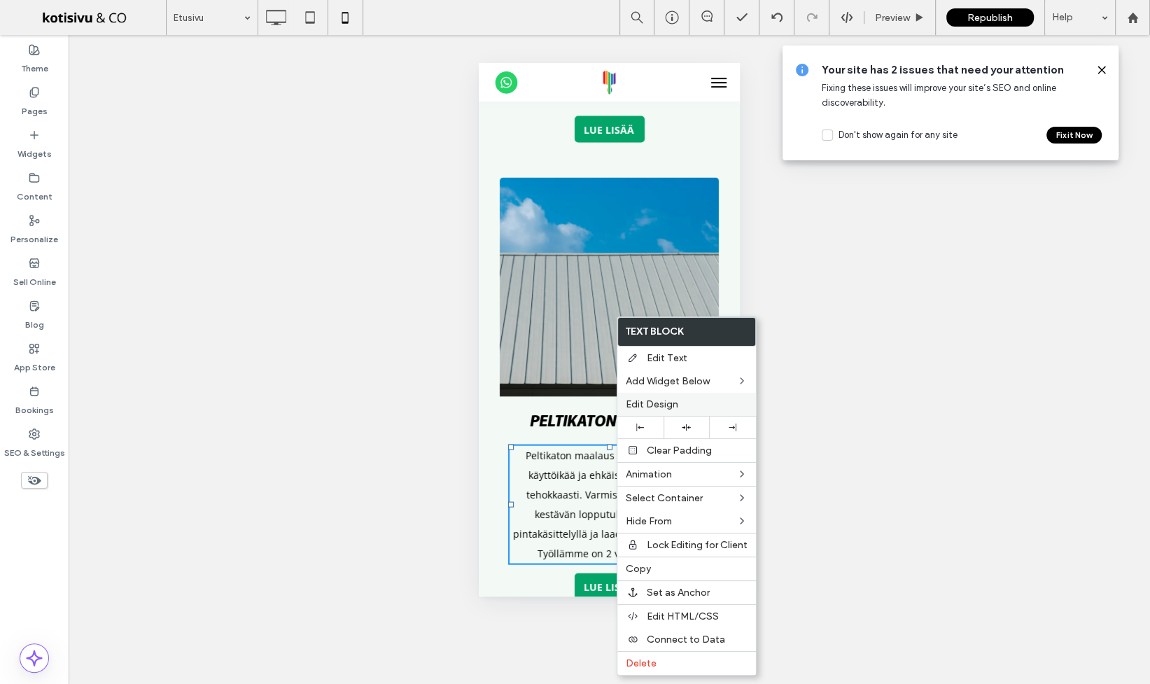
click at [656, 400] on span "Edit Design" at bounding box center [652, 404] width 52 height 12
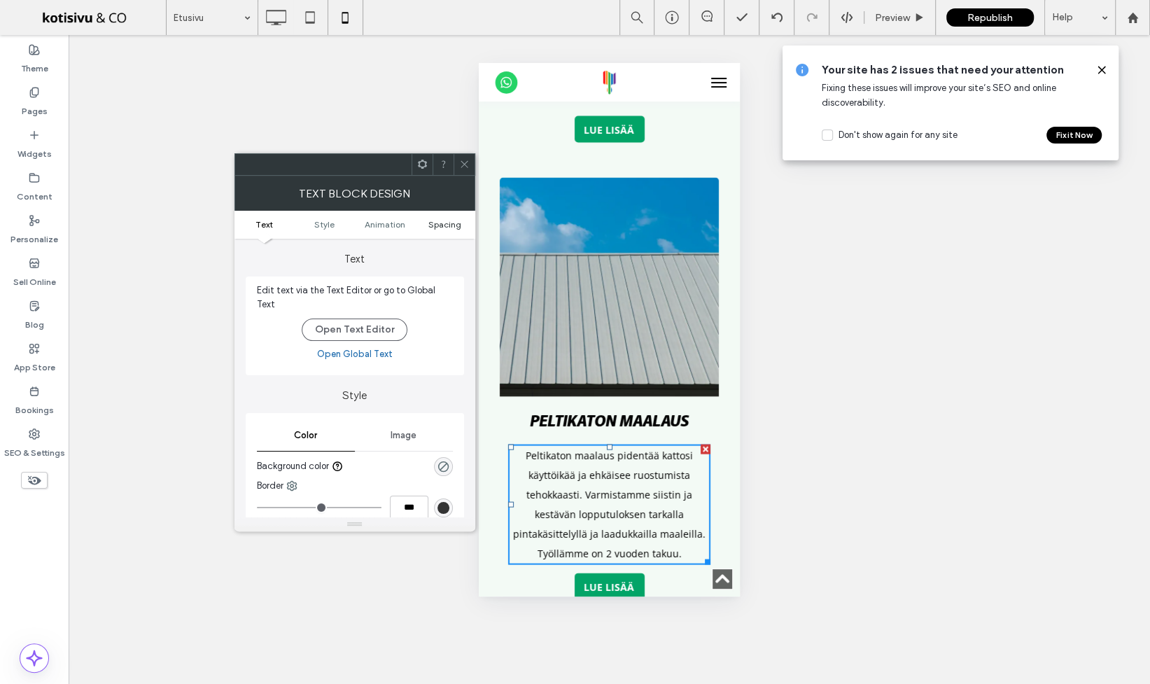
click at [454, 224] on span "Spacing" at bounding box center [444, 224] width 33 height 10
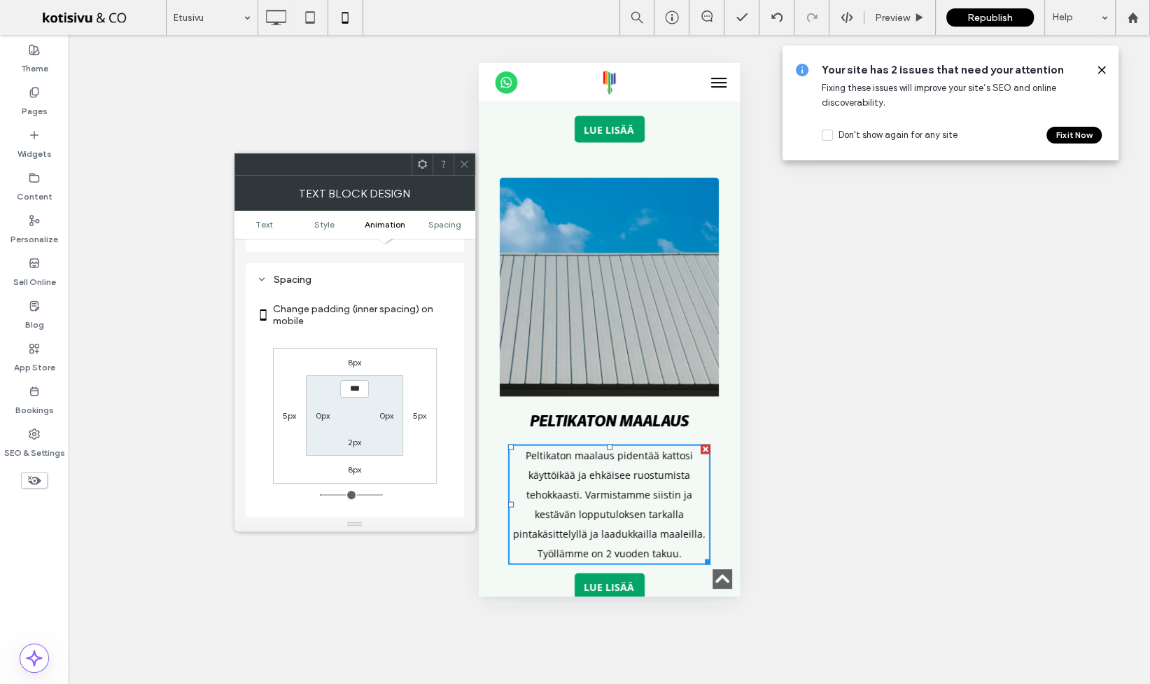
scroll to position [383, 0]
click at [300, 403] on div "5px" at bounding box center [290, 409] width 32 height 14
click at [289, 404] on label "5px" at bounding box center [289, 409] width 13 height 10
type input "*"
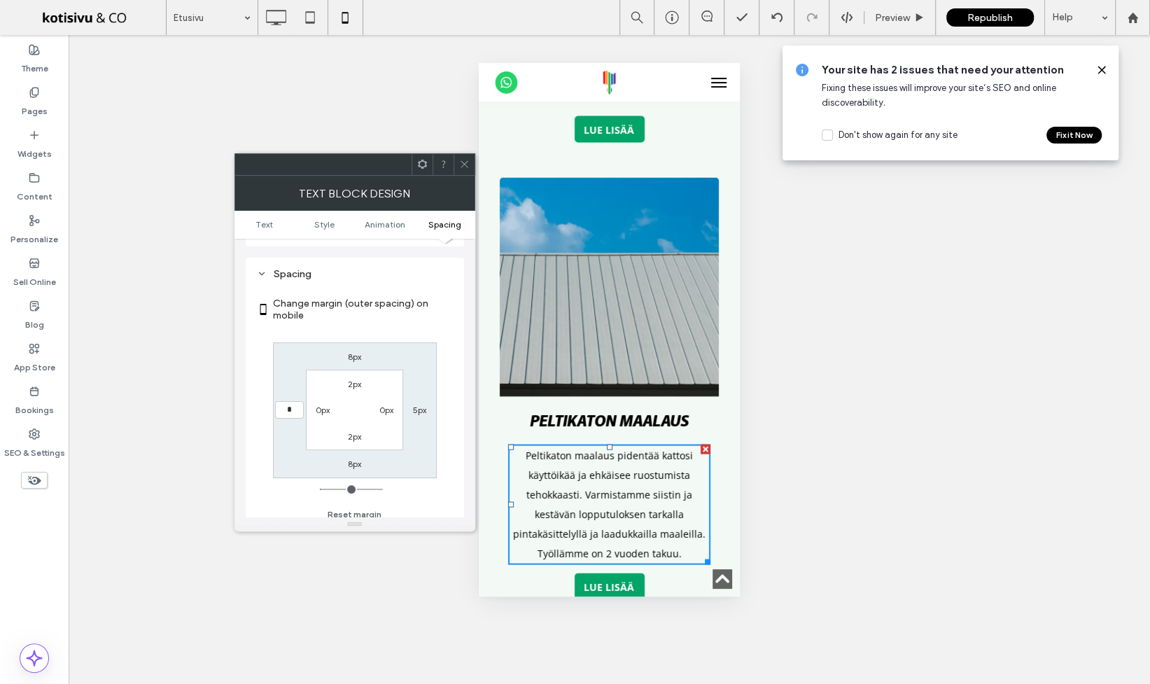
type input "*"
type input "***"
click at [418, 404] on label "5px" at bounding box center [419, 409] width 13 height 10
type input "*"
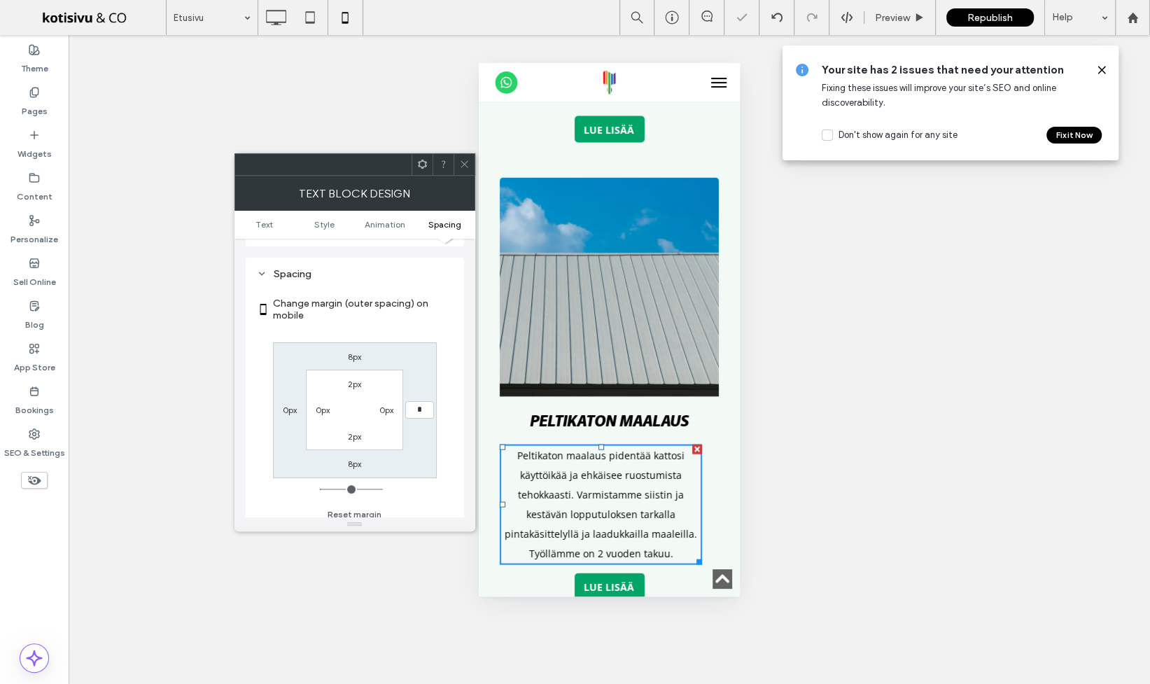
type input "*"
type input "***"
click at [316, 405] on label "0px" at bounding box center [323, 409] width 14 height 10
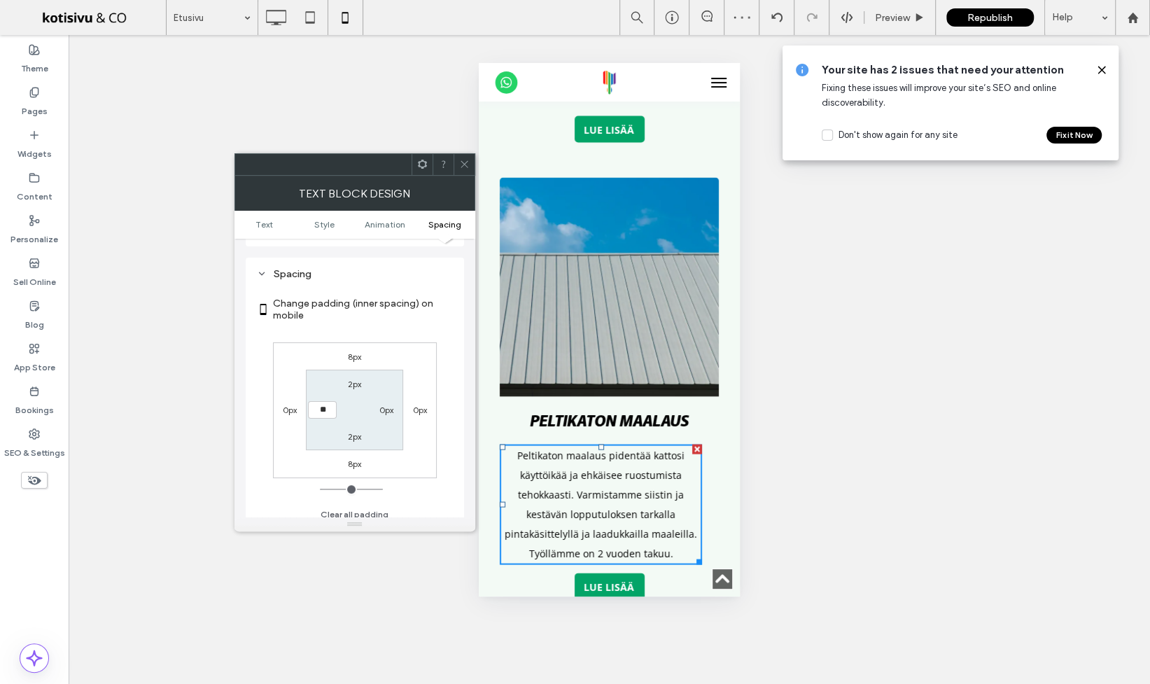
type input "**"
type input "****"
click at [388, 404] on label "0px" at bounding box center [386, 409] width 14 height 10
type input "*"
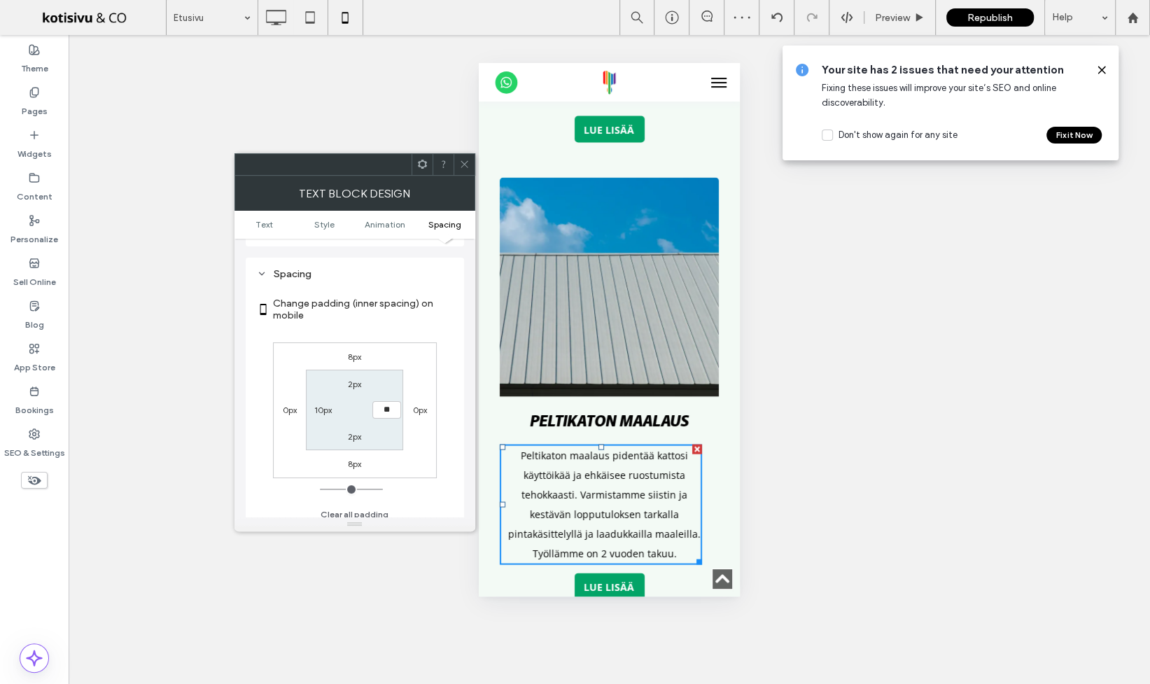
type input "**"
type input "****"
click at [465, 159] on icon at bounding box center [464, 164] width 10 height 10
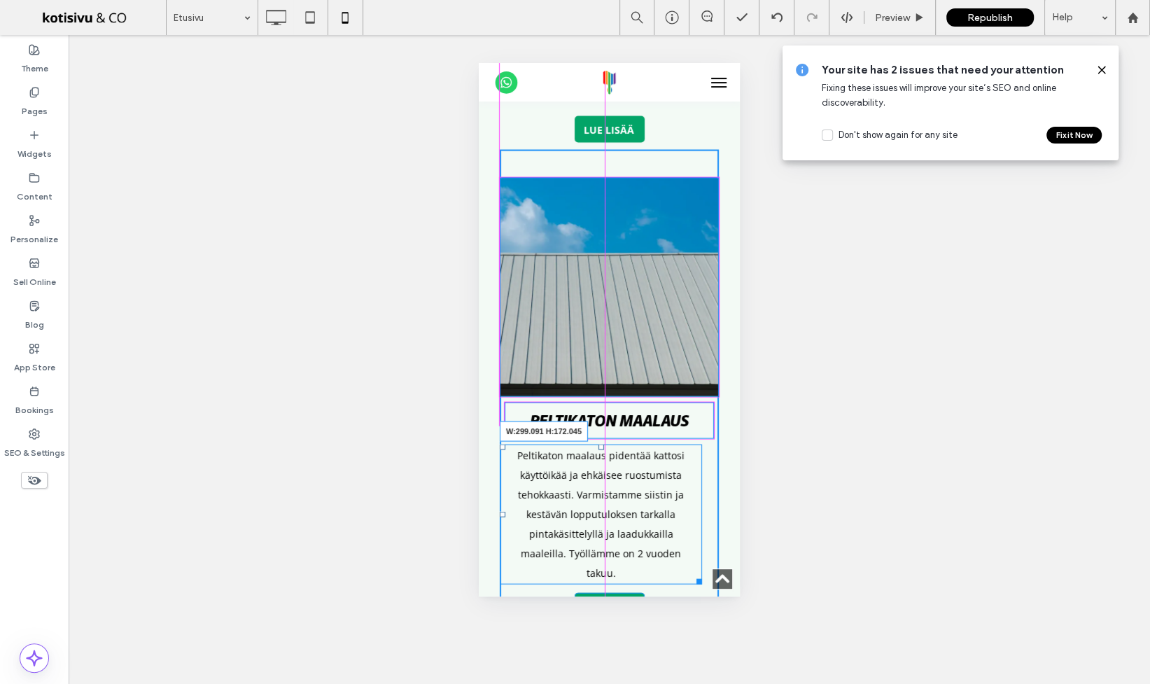
drag, startPoint x: 700, startPoint y: 421, endPoint x: 1197, endPoint y: 483, distance: 500.7
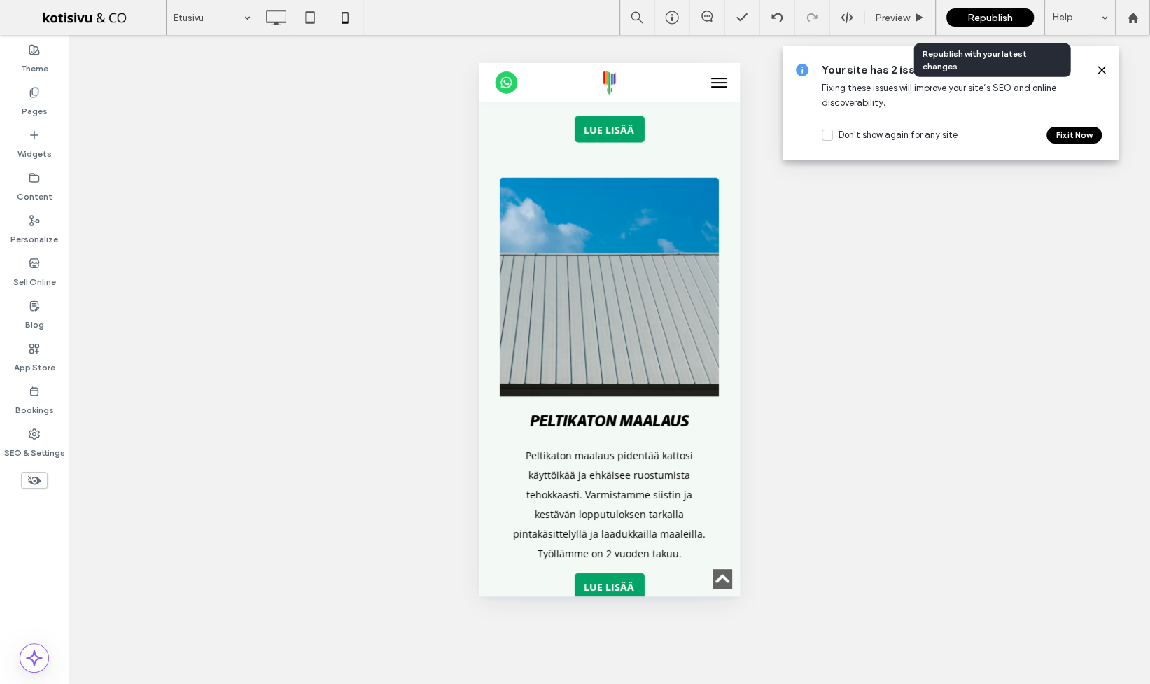
click at [967, 14] on span "Republish" at bounding box center [989, 18] width 45 height 12
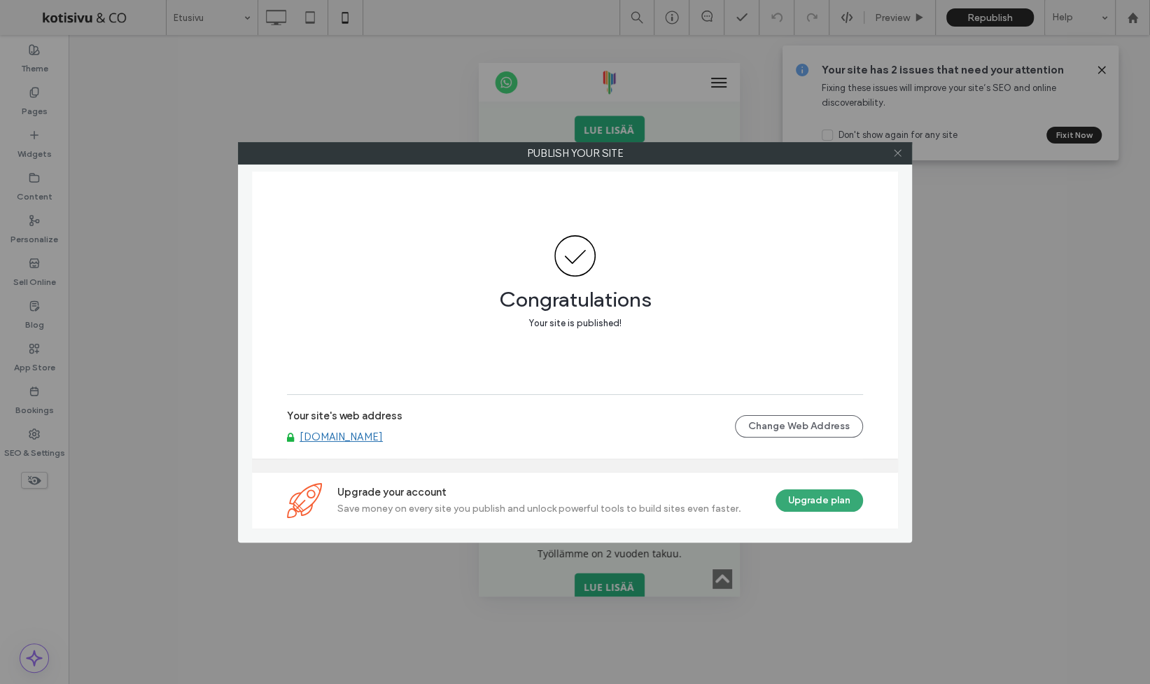
click at [898, 147] on span at bounding box center [897, 153] width 10 height 21
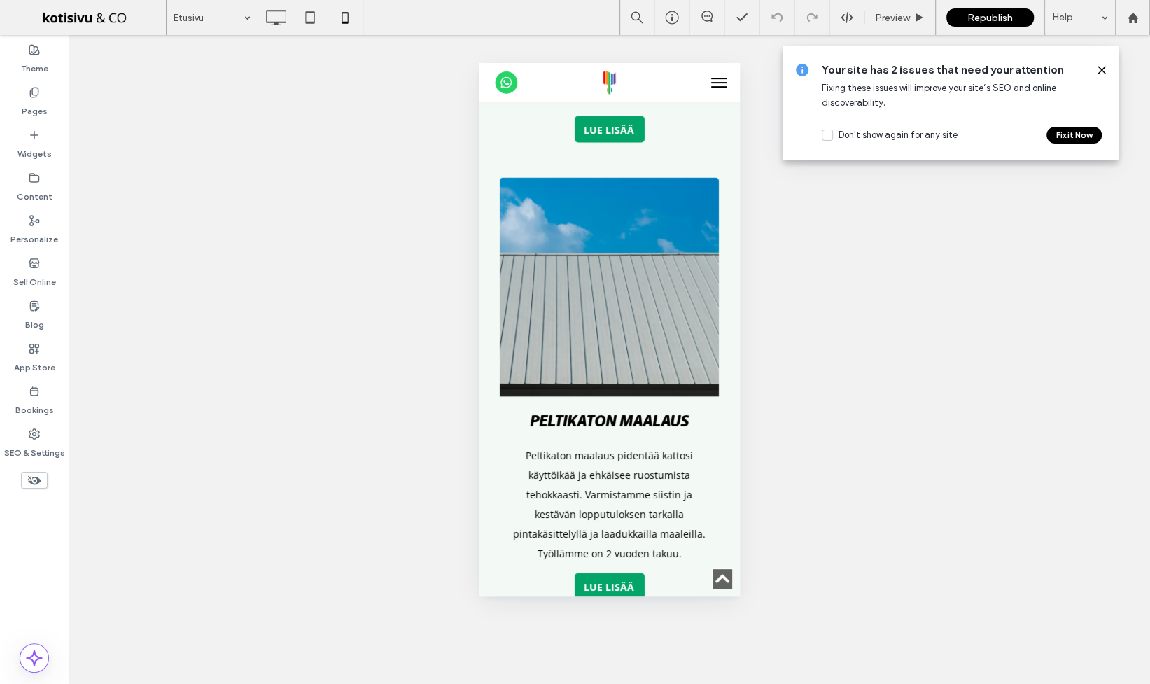
click at [1103, 70] on icon at bounding box center [1101, 69] width 11 height 11
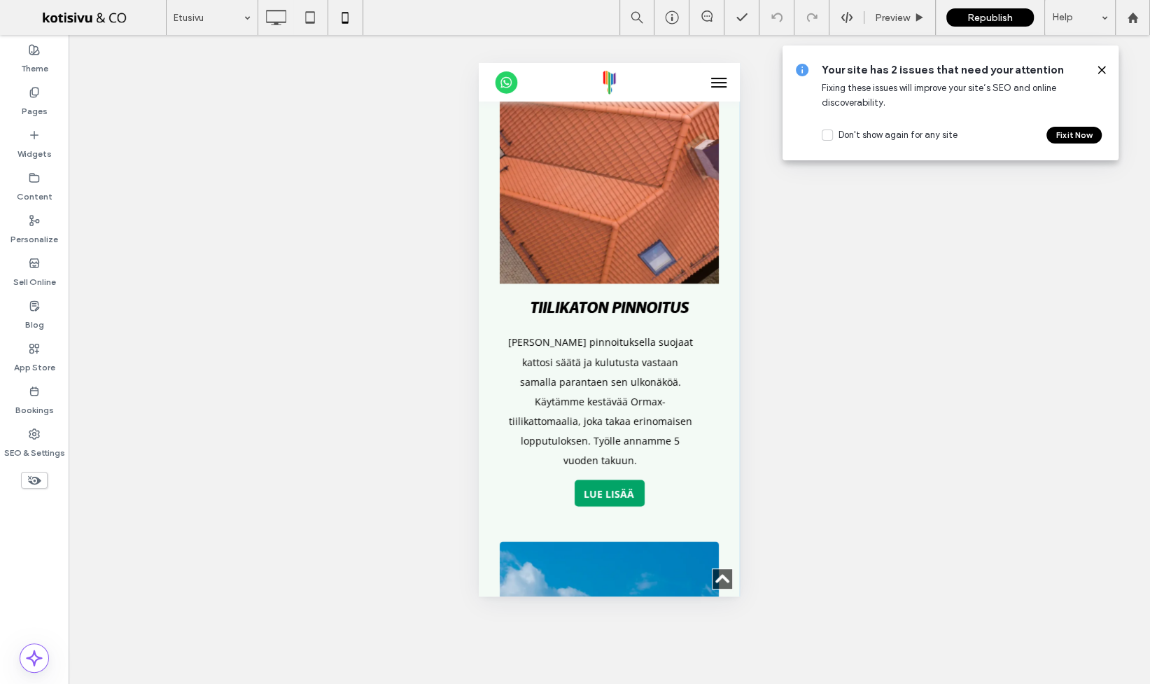
scroll to position [1742, 0]
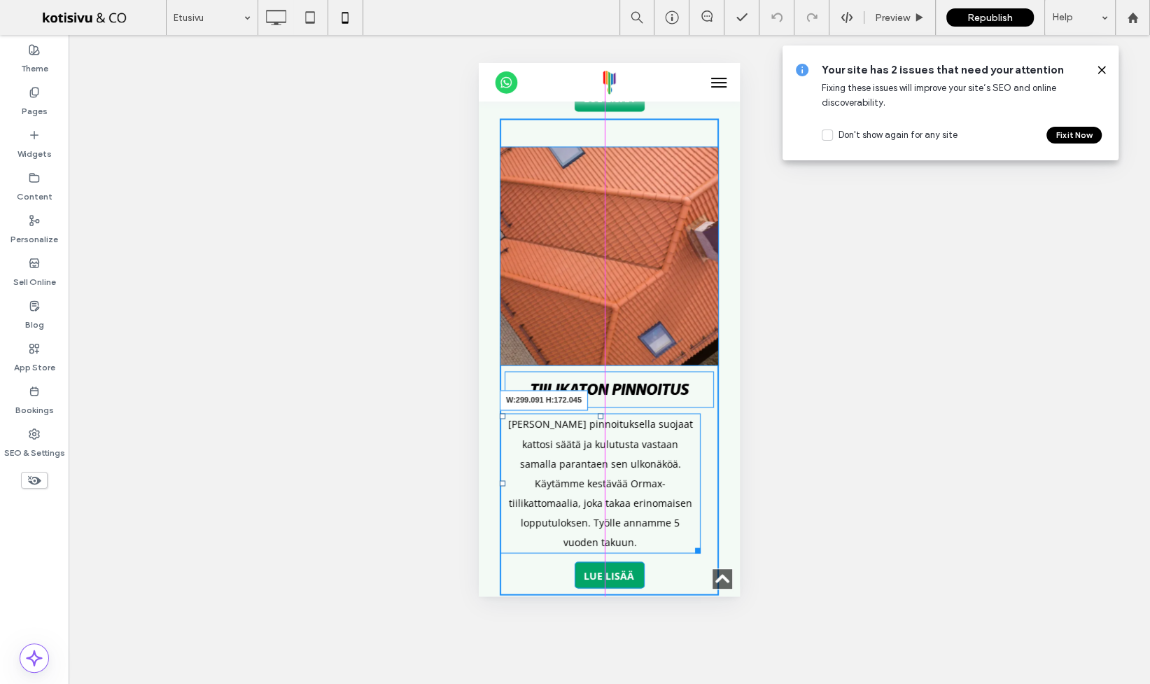
drag, startPoint x: 695, startPoint y: 419, endPoint x: 739, endPoint y: 414, distance: 44.4
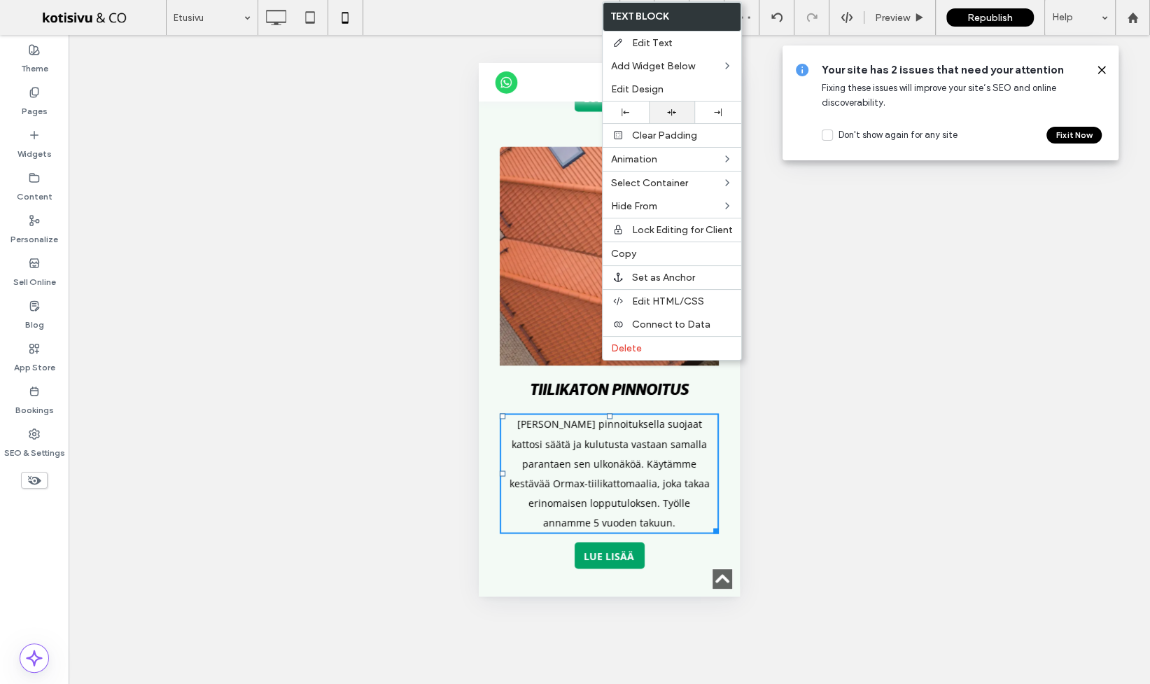
click at [675, 109] on icon at bounding box center [671, 112] width 9 height 9
click at [910, 453] on div "Unhide? Yes Unhide? Yes Unhide? Yes Unhide? Yes Unhide? Yes" at bounding box center [609, 359] width 1081 height 649
click at [1099, 68] on use at bounding box center [1101, 69] width 6 height 6
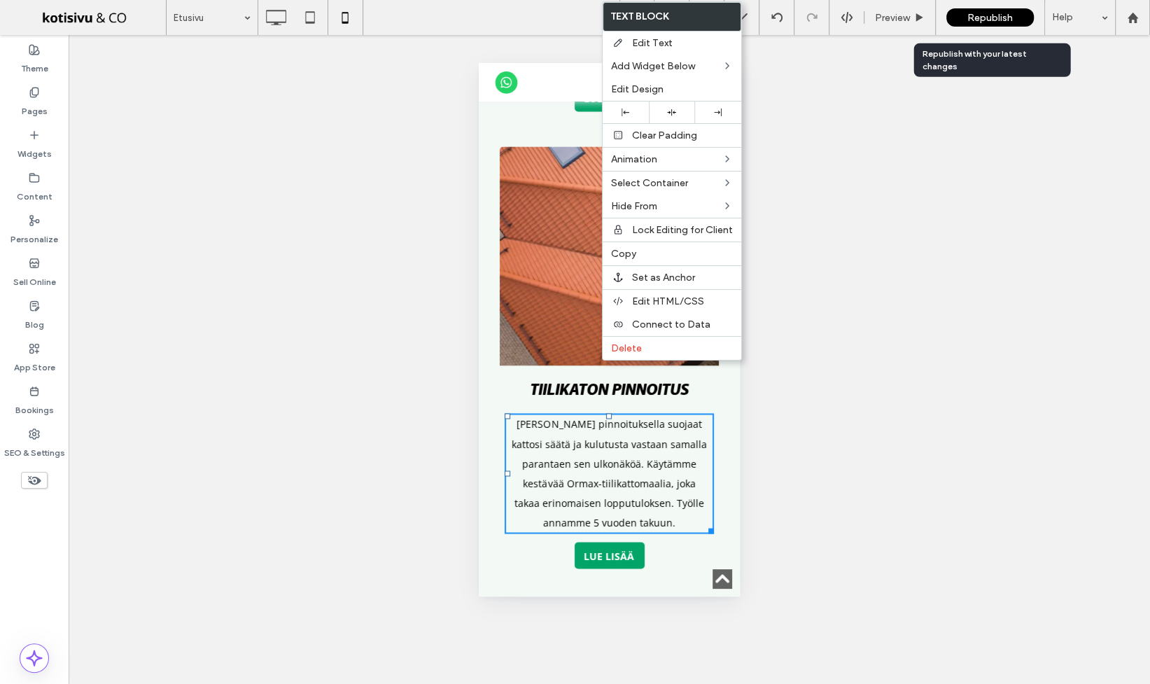
click at [987, 18] on span "Republish" at bounding box center [989, 18] width 45 height 12
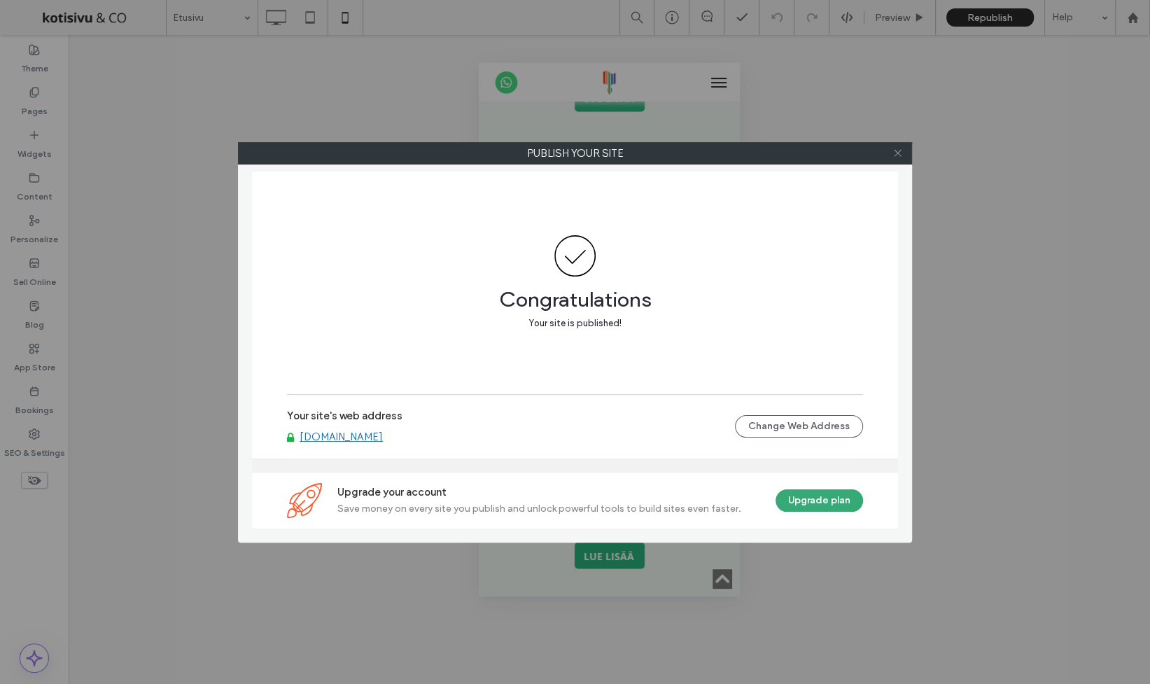
click at [899, 149] on icon at bounding box center [897, 153] width 10 height 10
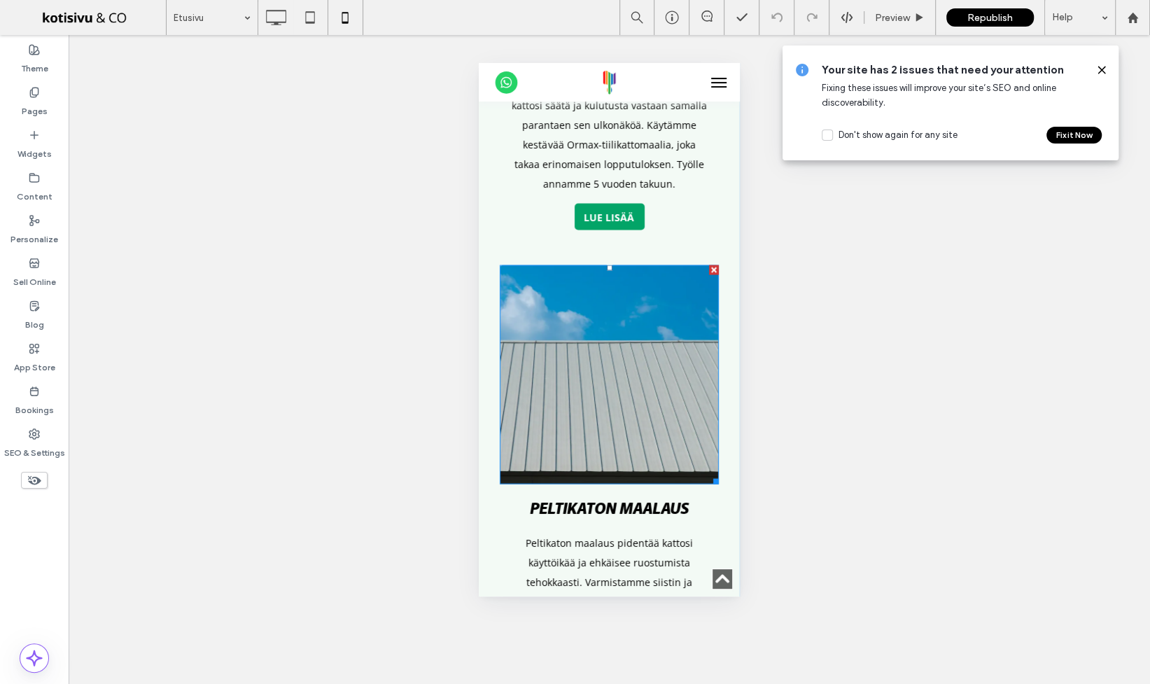
scroll to position [2123, 0]
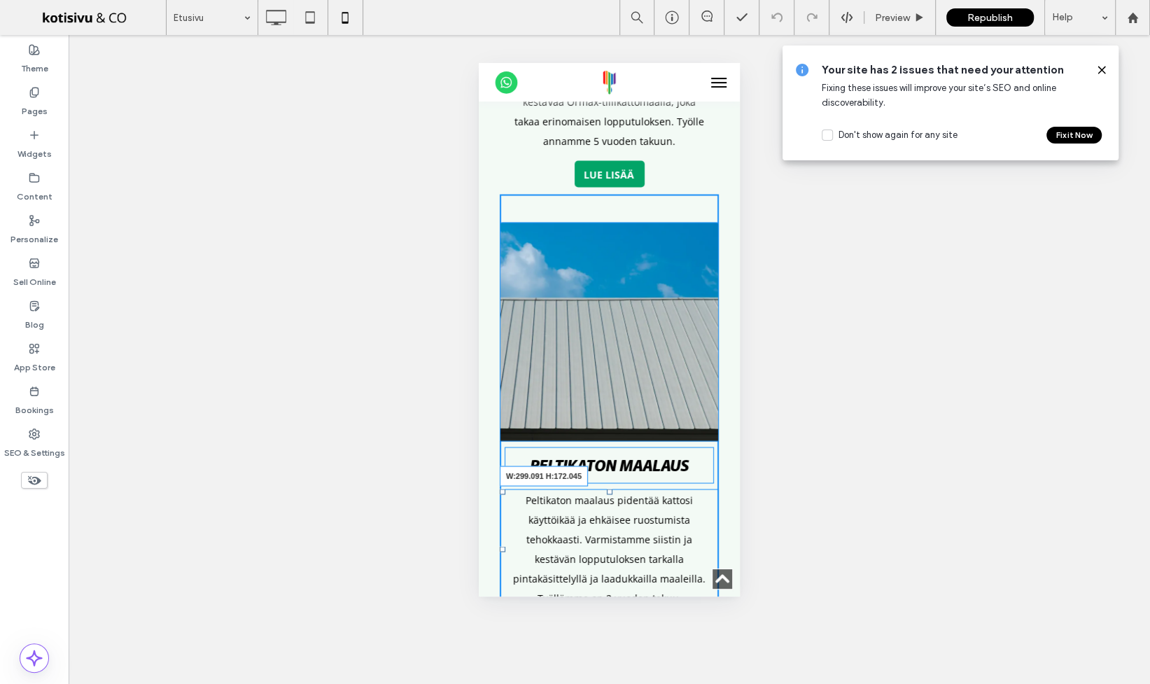
drag, startPoint x: 703, startPoint y: 484, endPoint x: 728, endPoint y: 486, distance: 25.3
